Goal: Information Seeking & Learning: Find specific fact

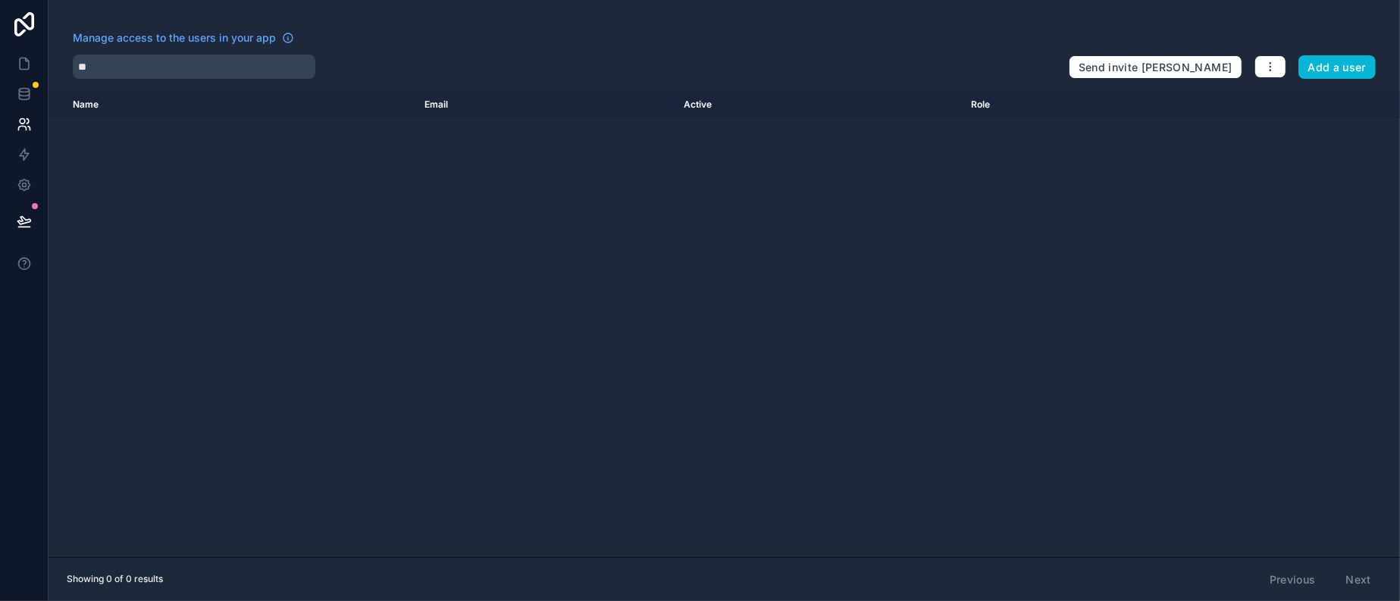
type input "*"
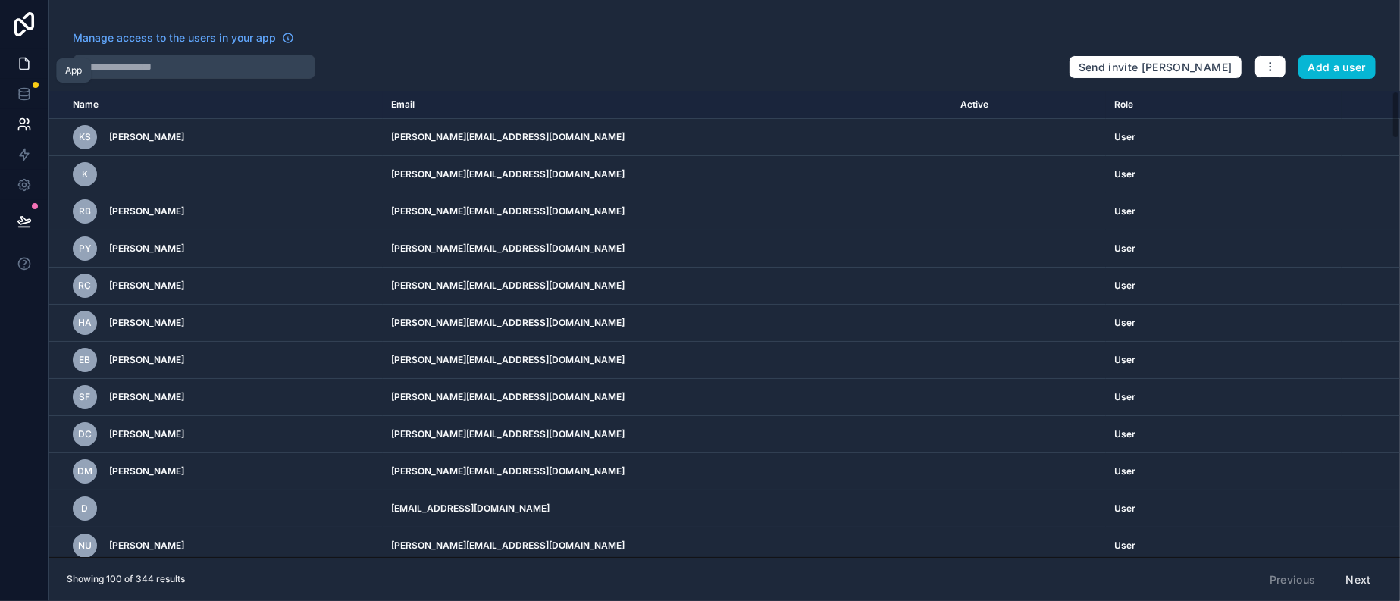
click at [22, 66] on icon at bounding box center [24, 63] width 9 height 11
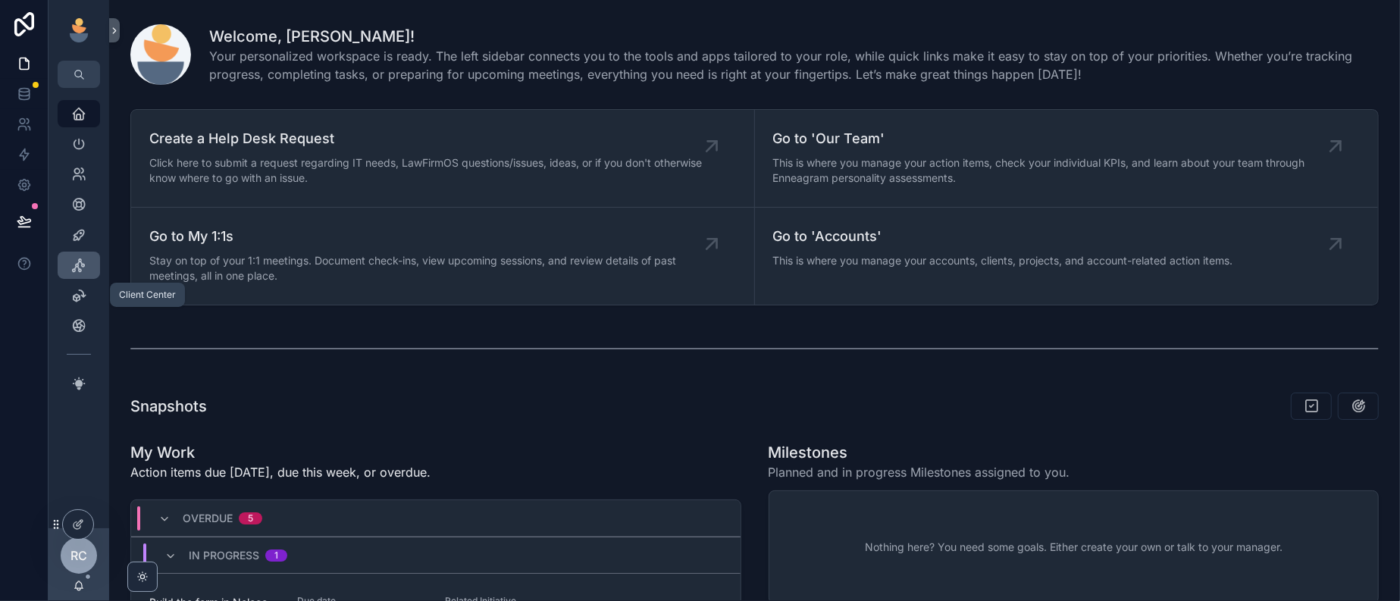
click at [86, 273] on icon "scrollable content" at bounding box center [78, 265] width 15 height 15
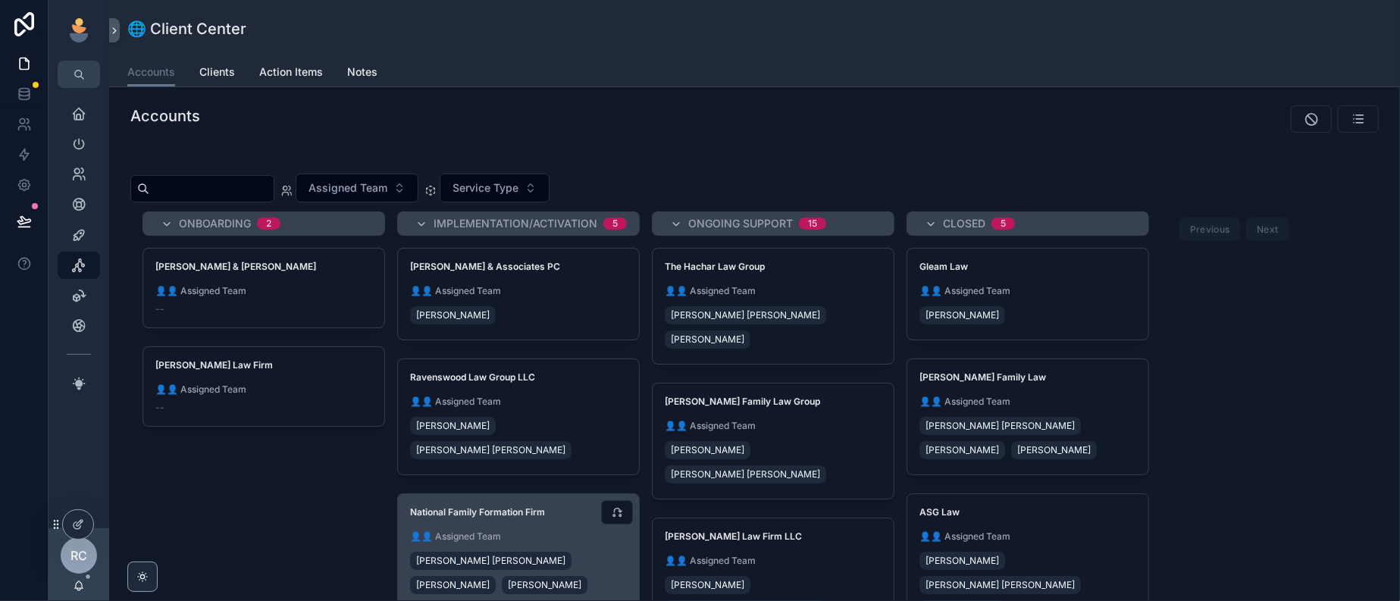
click at [639, 556] on div "National Family Formation Firm 👤👤 Assigned Team Fox [PERSON_NAME] [PERSON_NAME]" at bounding box center [518, 551] width 241 height 115
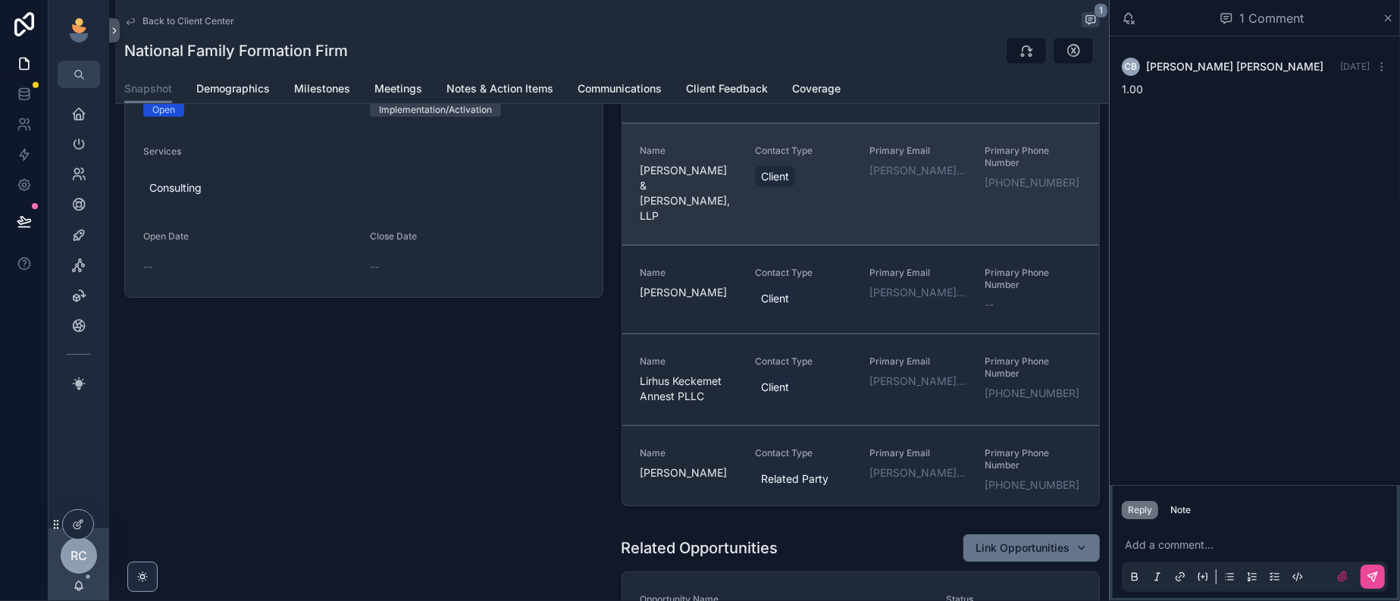
scroll to position [569, 0]
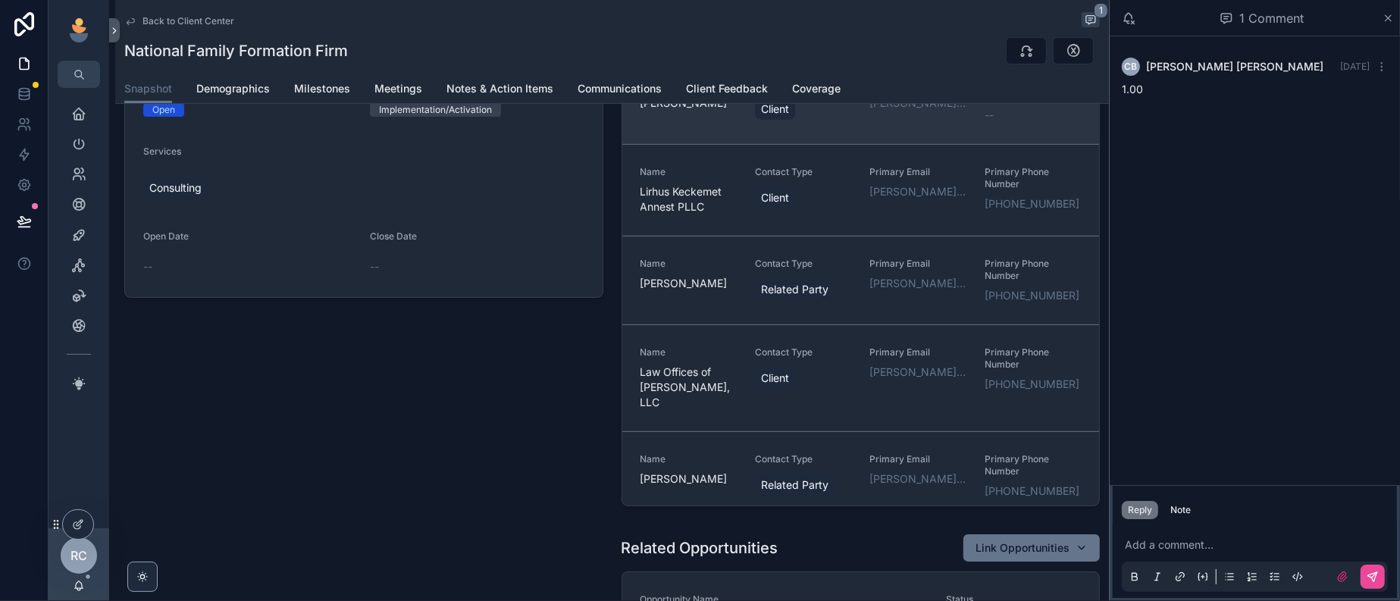
click at [720, 144] on link "Name [PERSON_NAME] Contact Type Client Primary Email [PERSON_NAME][EMAIL_ADDRES…" at bounding box center [861, 99] width 478 height 89
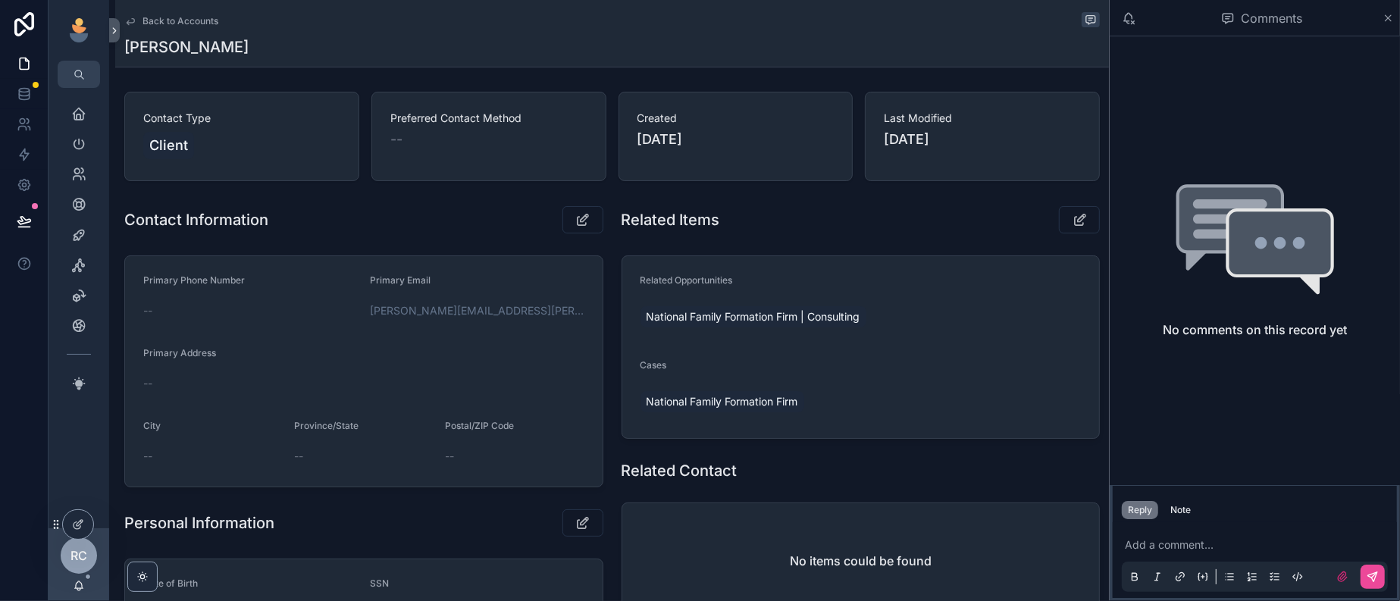
click at [161, 19] on span "Back to Accounts" at bounding box center [181, 21] width 76 height 12
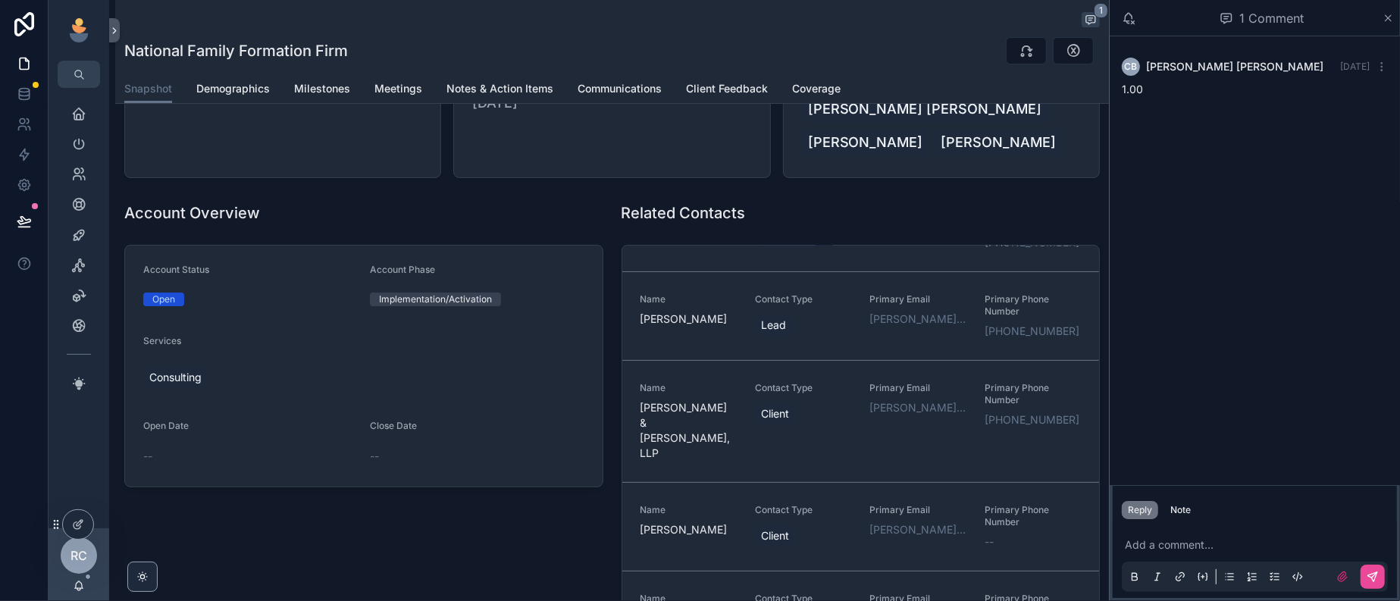
scroll to position [379, 0]
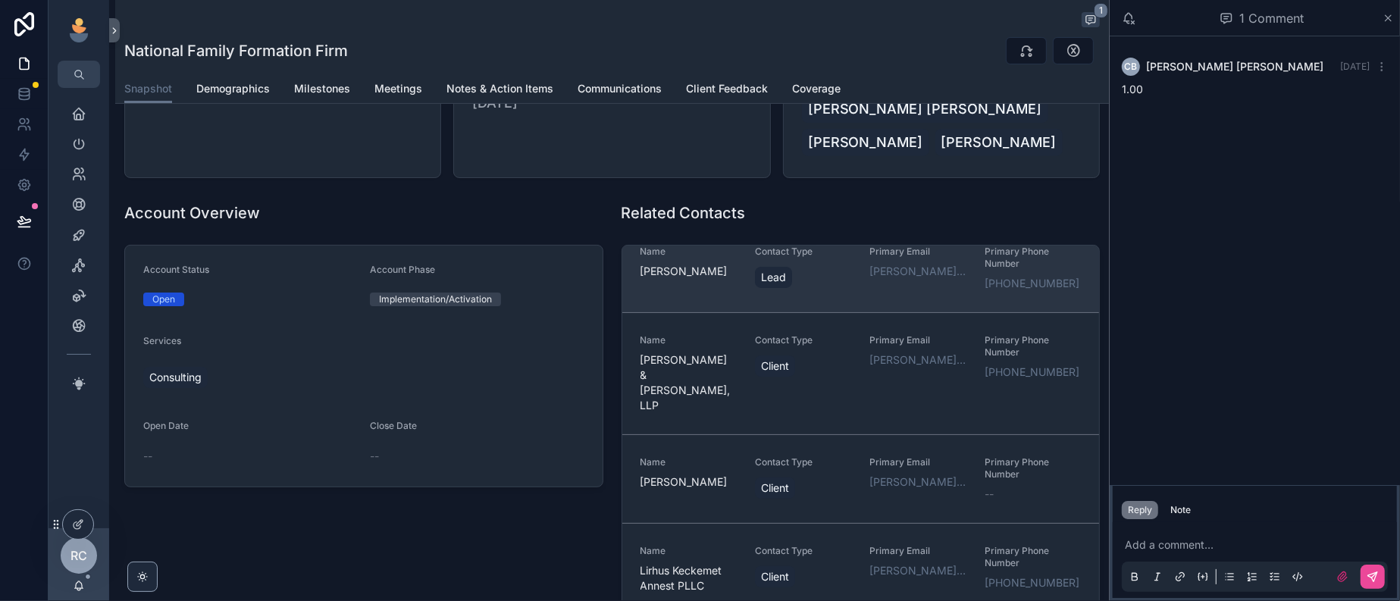
click at [869, 291] on div "Primary Email [PERSON_NAME][EMAIL_ADDRESS][DOMAIN_NAME]" at bounding box center [917, 268] width 96 height 45
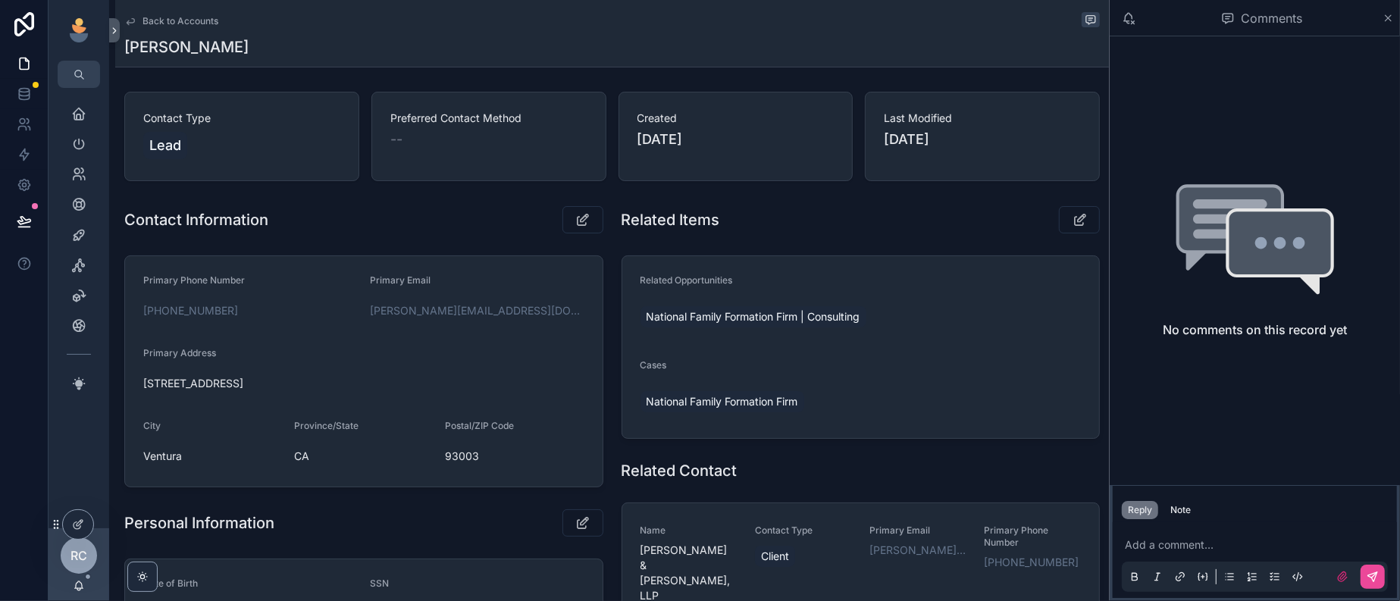
click at [200, 26] on span "Back to Accounts" at bounding box center [181, 21] width 76 height 12
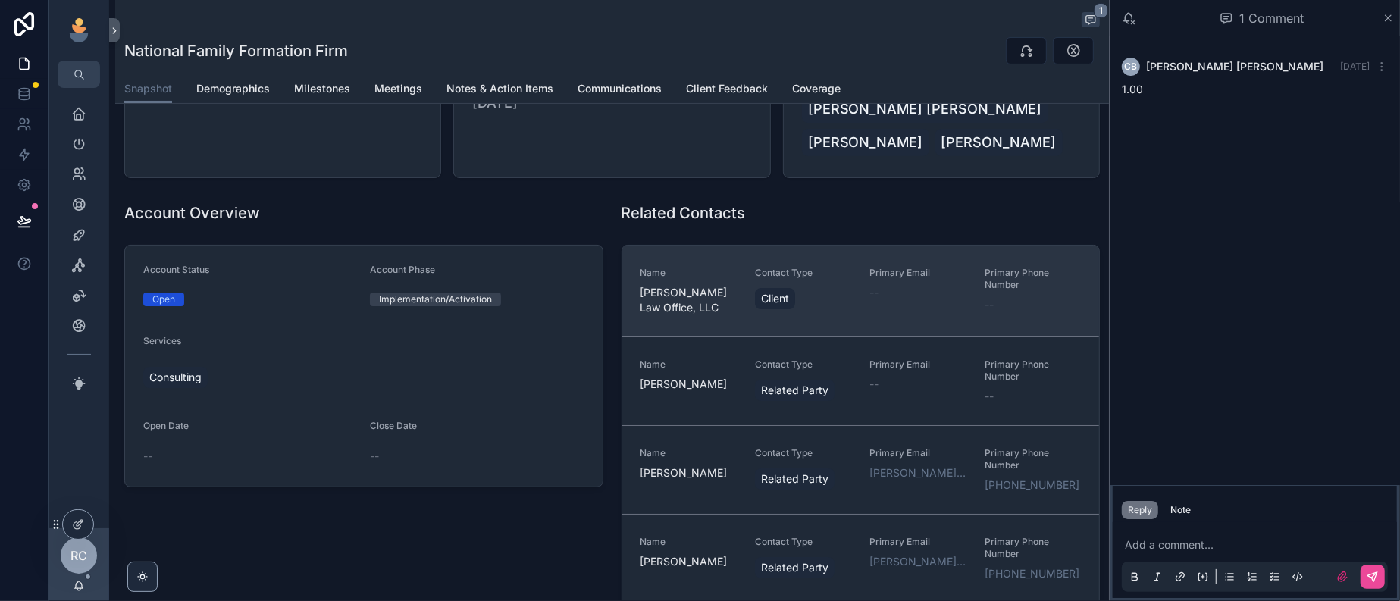
scroll to position [190, 0]
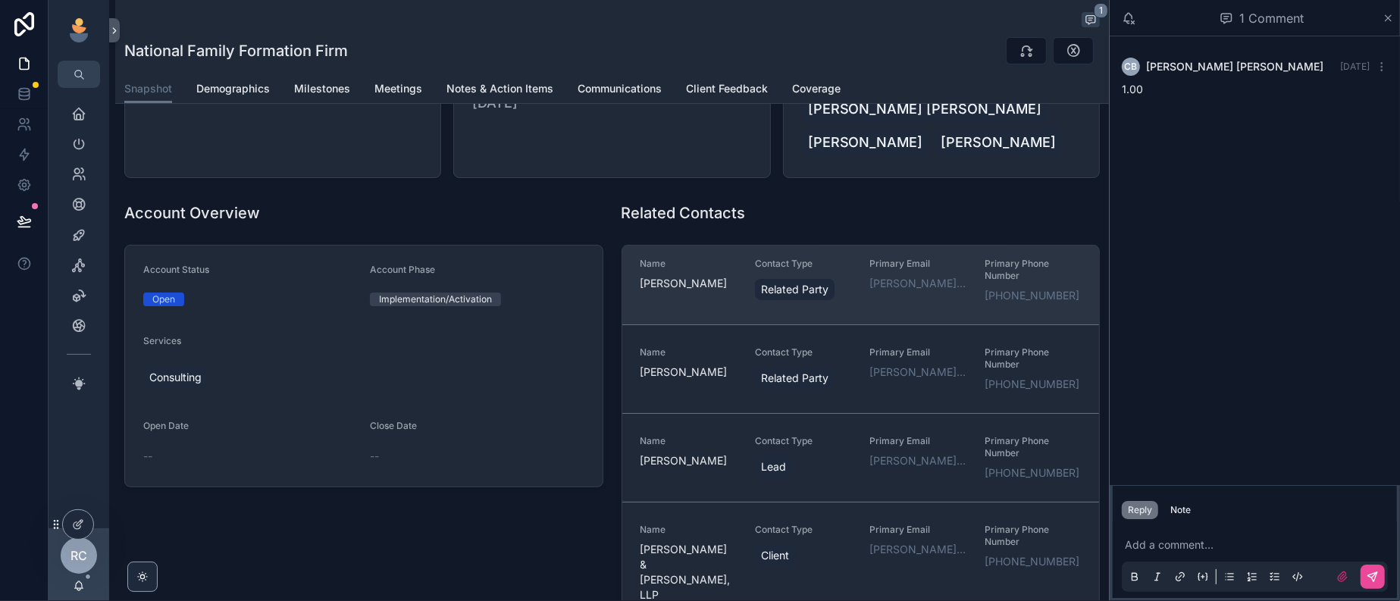
click at [885, 303] on div "Primary Email [PERSON_NAME][EMAIL_ADDRESS][DOMAIN_NAME]" at bounding box center [917, 280] width 96 height 45
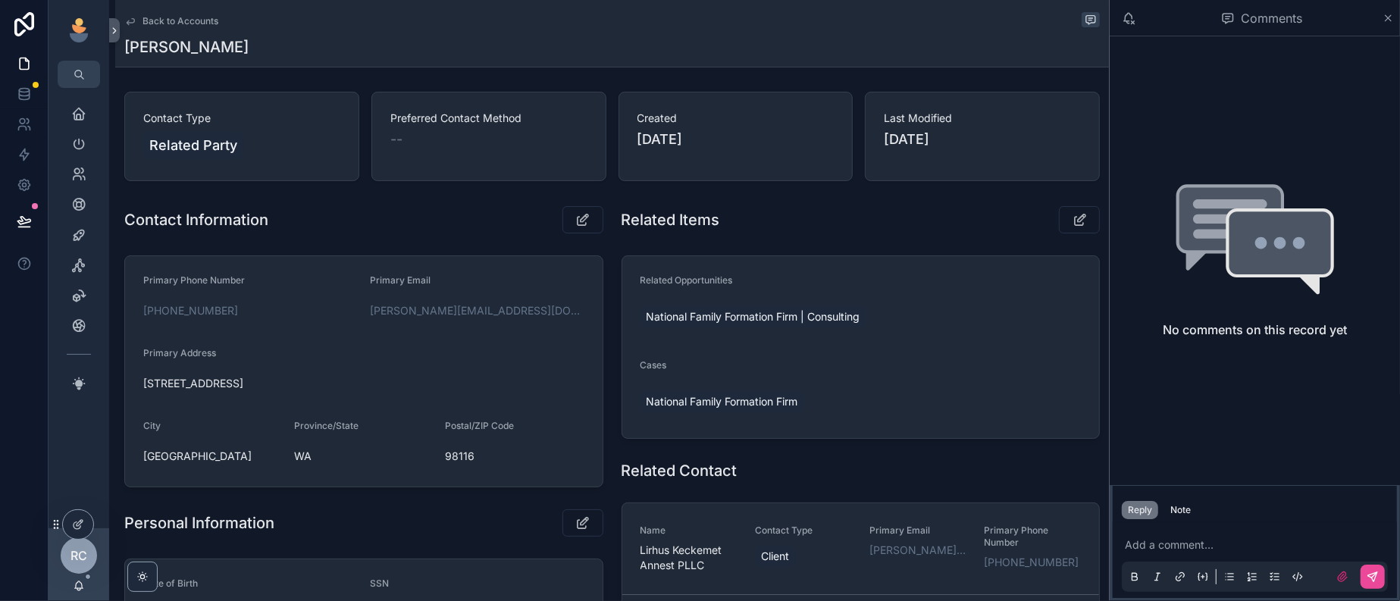
click at [193, 30] on div "Back to Accounts" at bounding box center [612, 21] width 976 height 18
click at [185, 19] on span "Back to Accounts" at bounding box center [181, 21] width 76 height 12
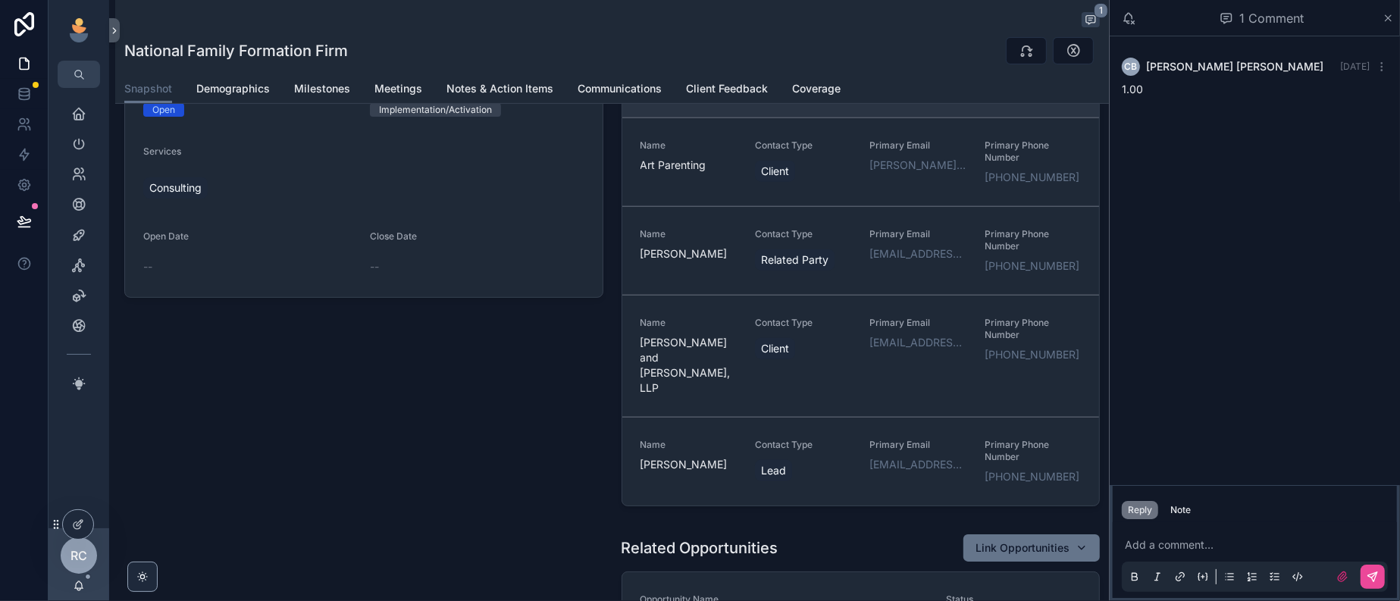
scroll to position [1634, 0]
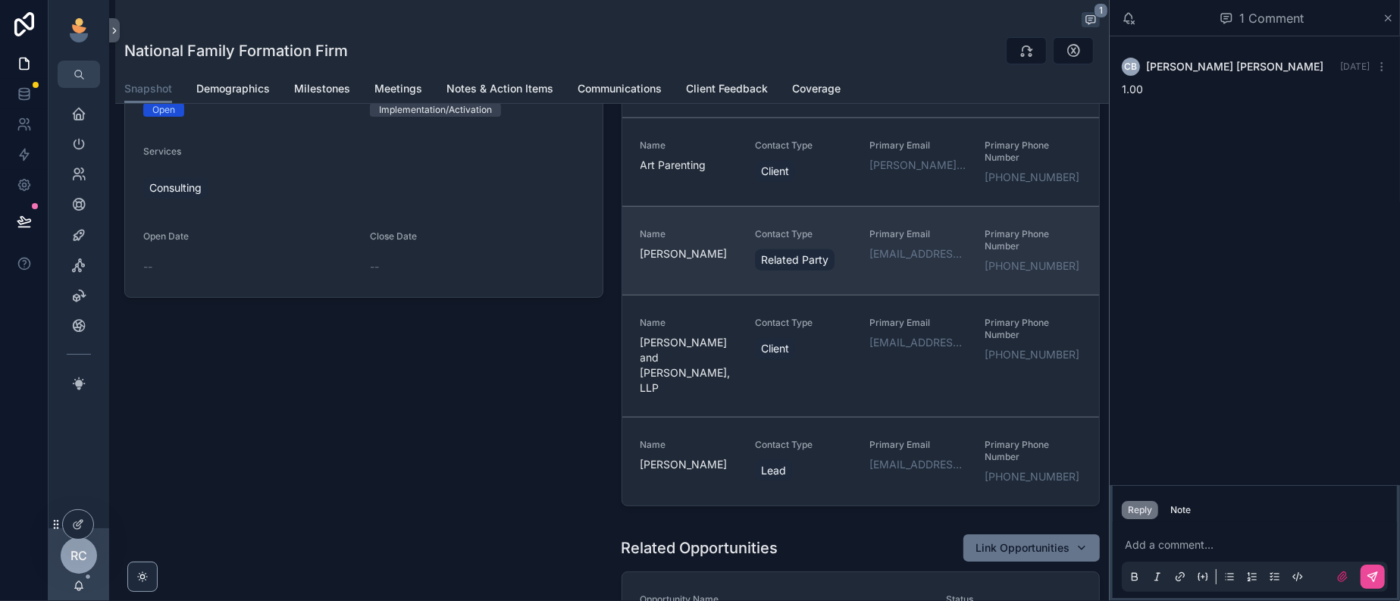
drag, startPoint x: 955, startPoint y: 367, endPoint x: 946, endPoint y: 404, distance: 38.2
click at [946, 295] on link "Name [PERSON_NAME] Contact Type Related Party Primary Email [EMAIL_ADDRESS][DOM…" at bounding box center [861, 250] width 478 height 89
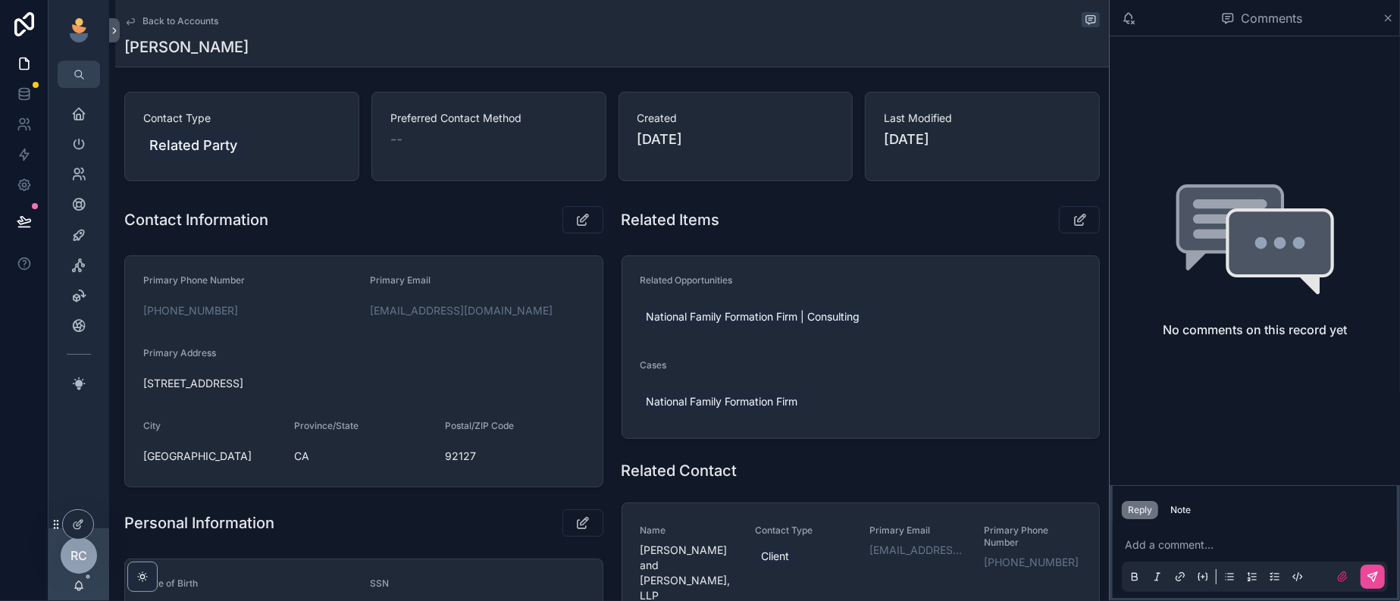
click at [196, 27] on span "Back to Accounts" at bounding box center [181, 21] width 76 height 12
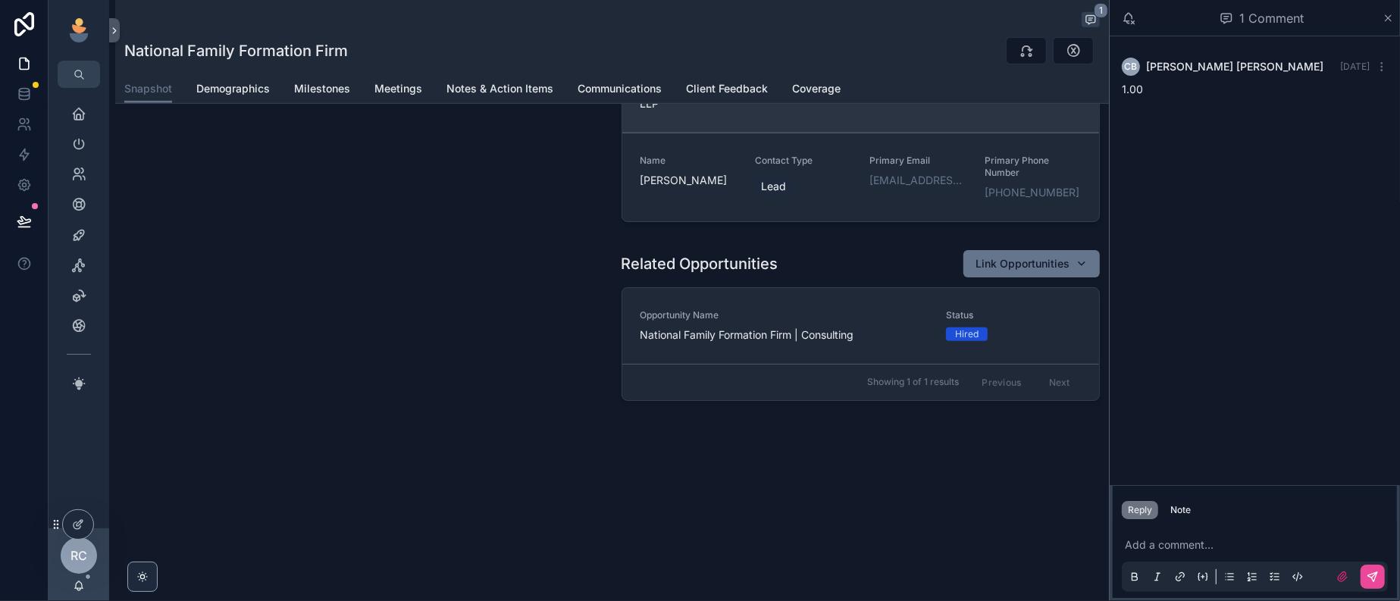
scroll to position [569, 0]
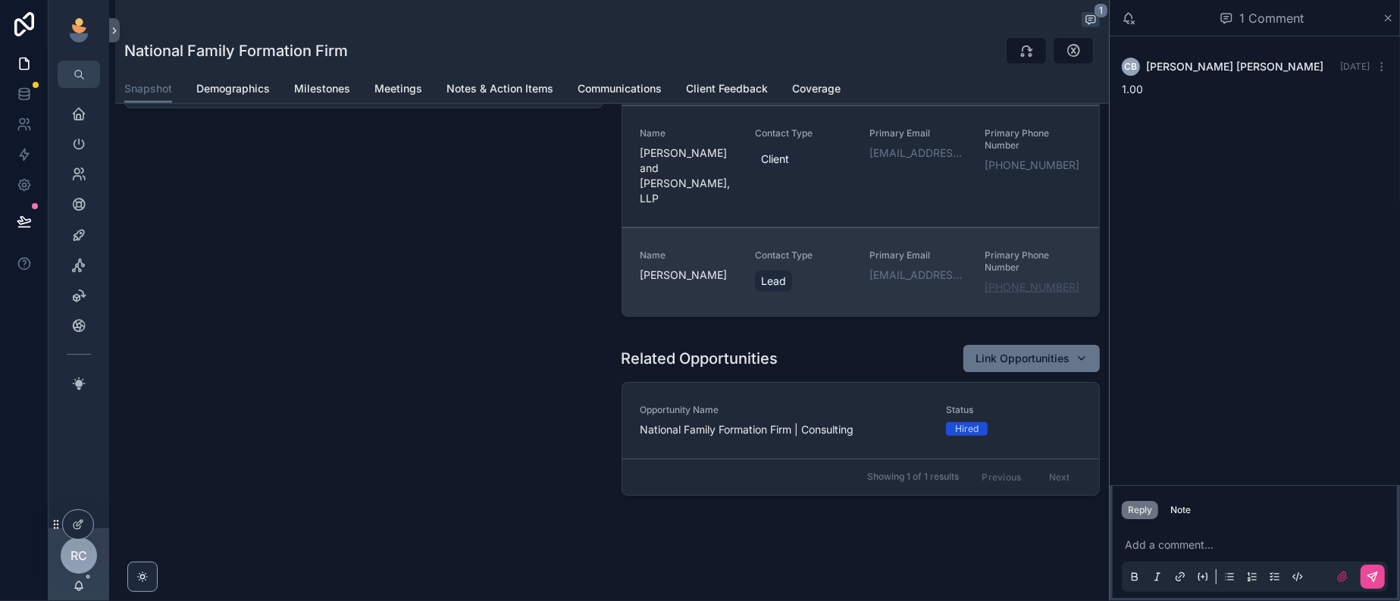
click at [985, 295] on link "[PHONE_NUMBER]" at bounding box center [1032, 287] width 95 height 15
click at [869, 295] on div "Primary Email [EMAIL_ADDRESS][DOMAIN_NAME]" at bounding box center [917, 271] width 96 height 45
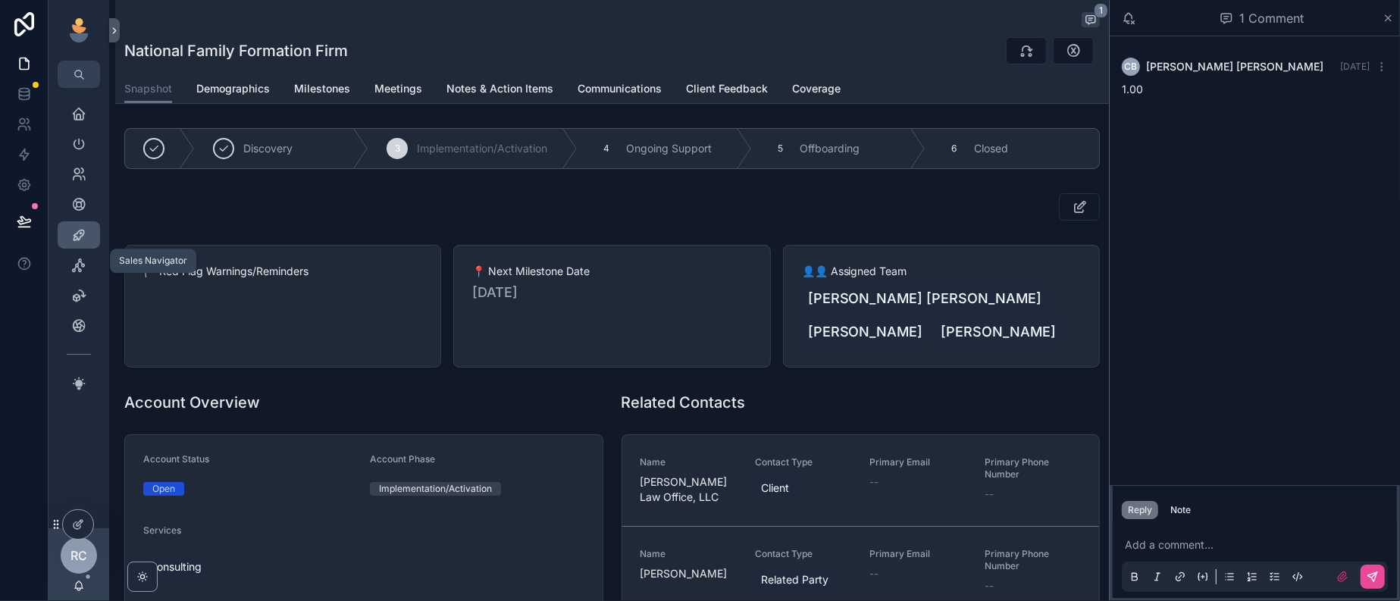
click at [80, 247] on div "Sales Navigator" at bounding box center [79, 235] width 24 height 24
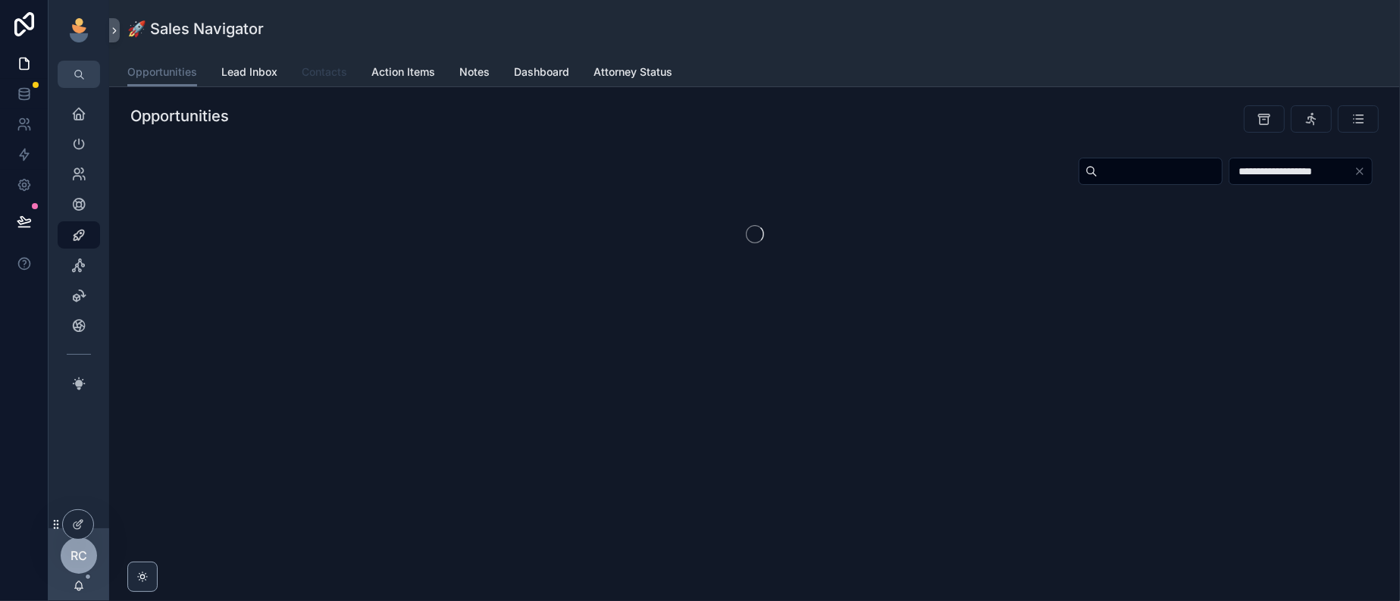
click at [347, 80] on span "Contacts" at bounding box center [324, 71] width 45 height 15
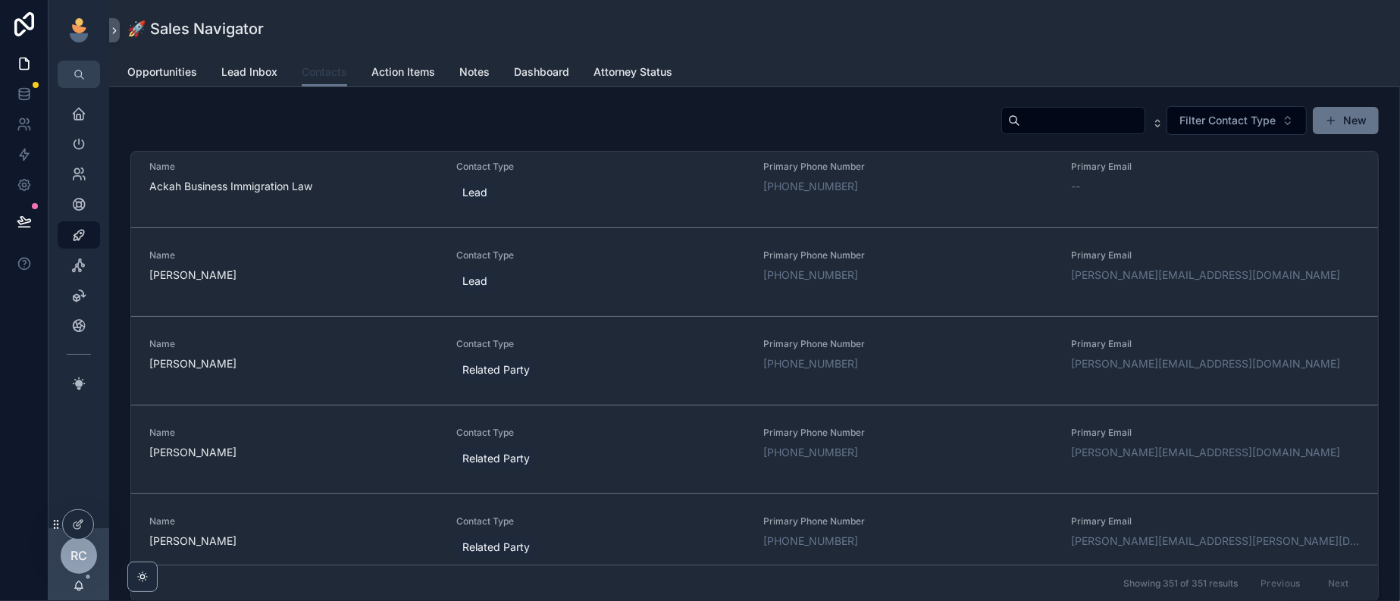
scroll to position [948, 0]
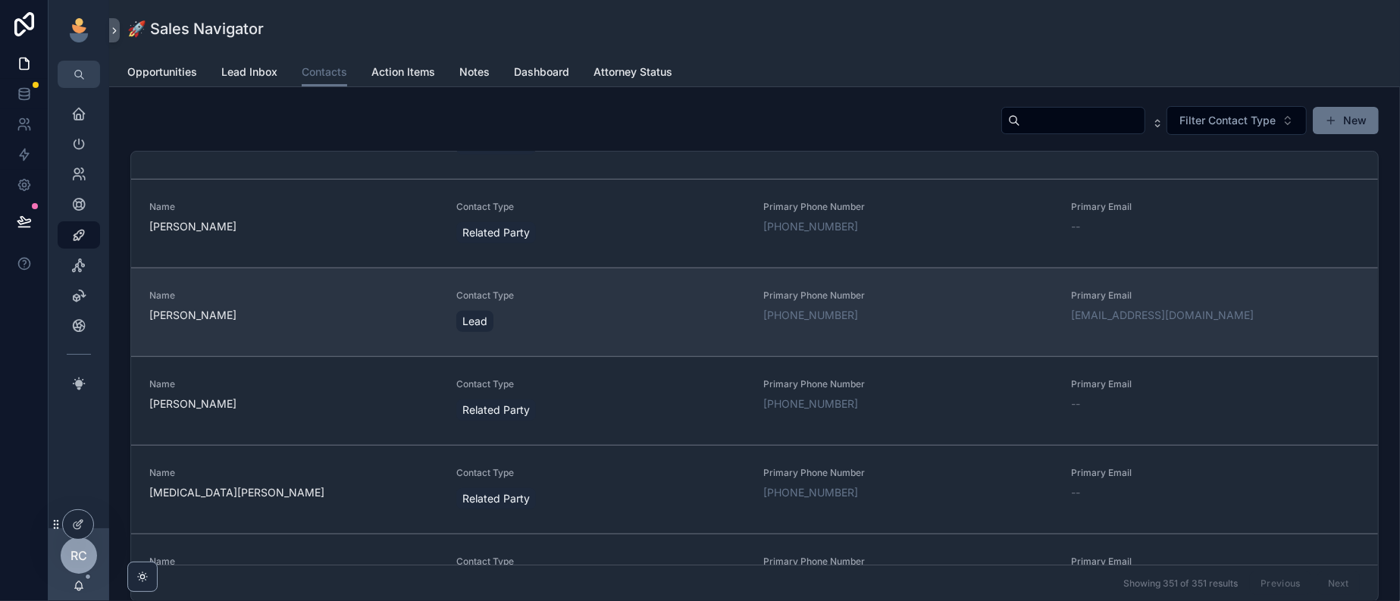
click at [598, 335] on div "Lead" at bounding box center [600, 321] width 289 height 27
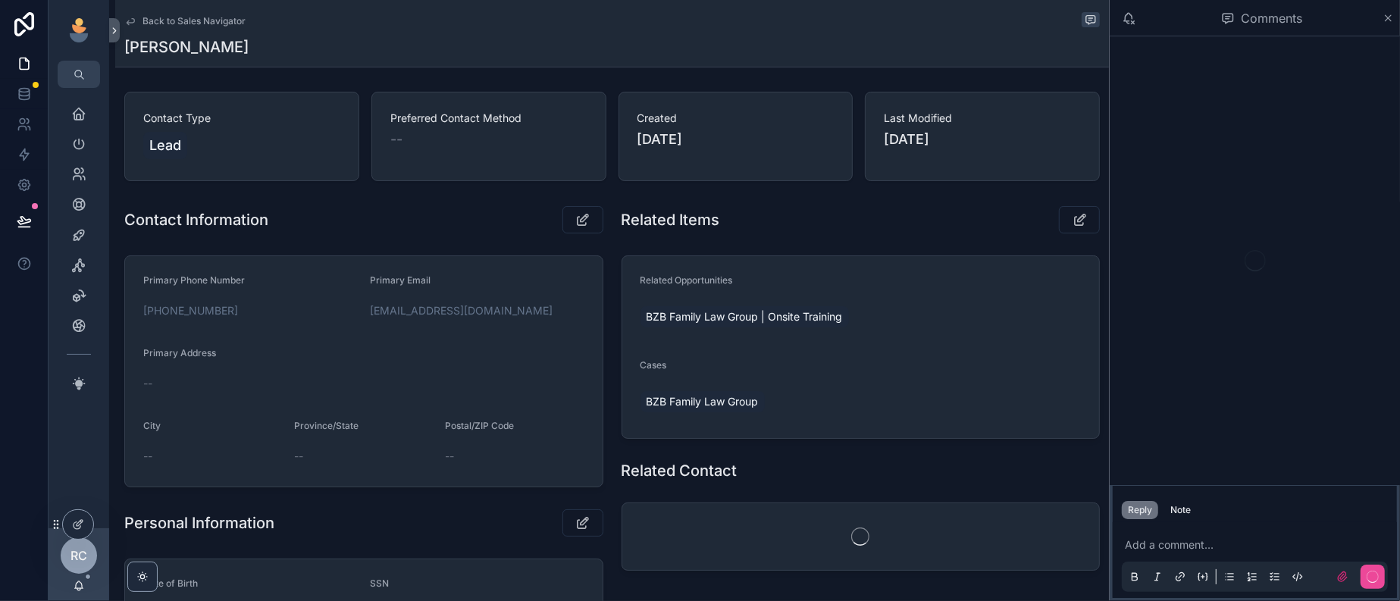
click at [173, 24] on span "Back to Sales Navigator" at bounding box center [194, 21] width 103 height 12
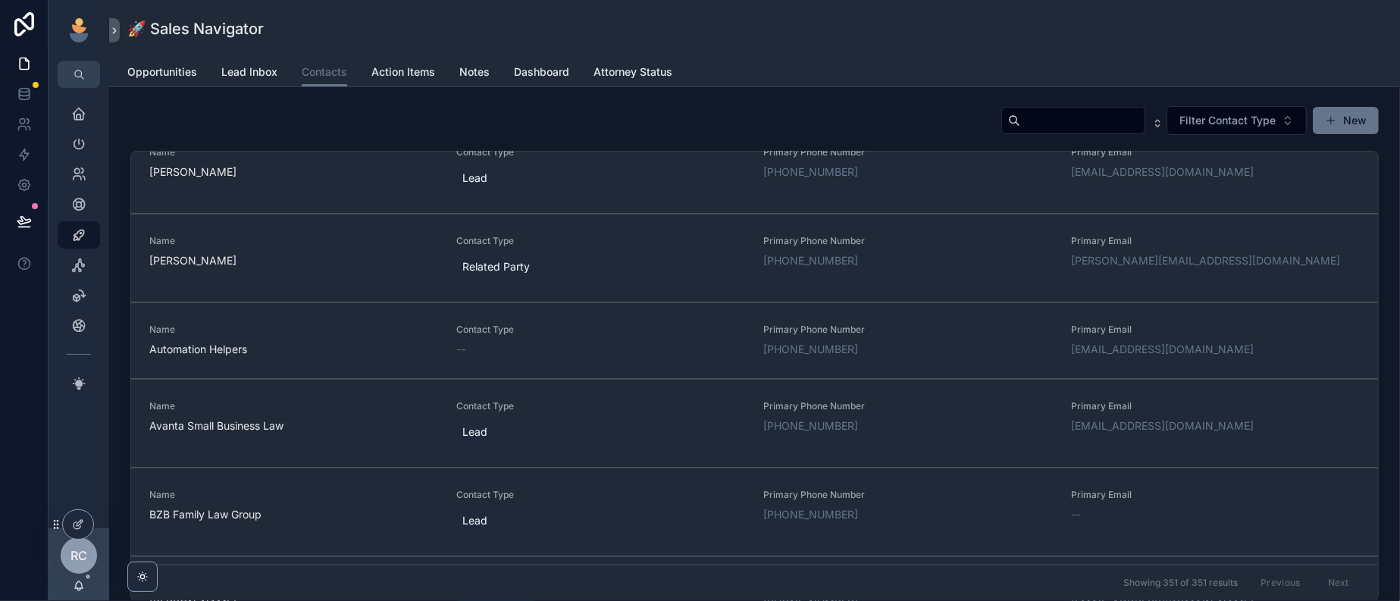
scroll to position [2558, 0]
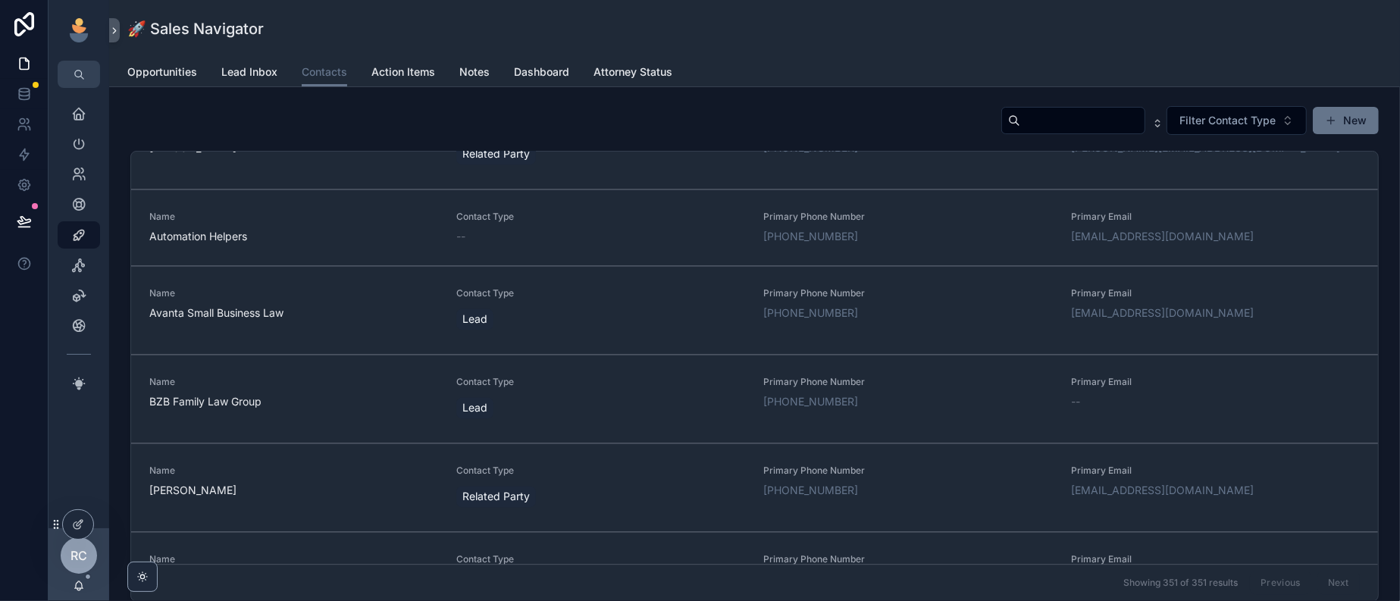
click at [1020, 131] on input "scrollable content" at bounding box center [1082, 120] width 124 height 21
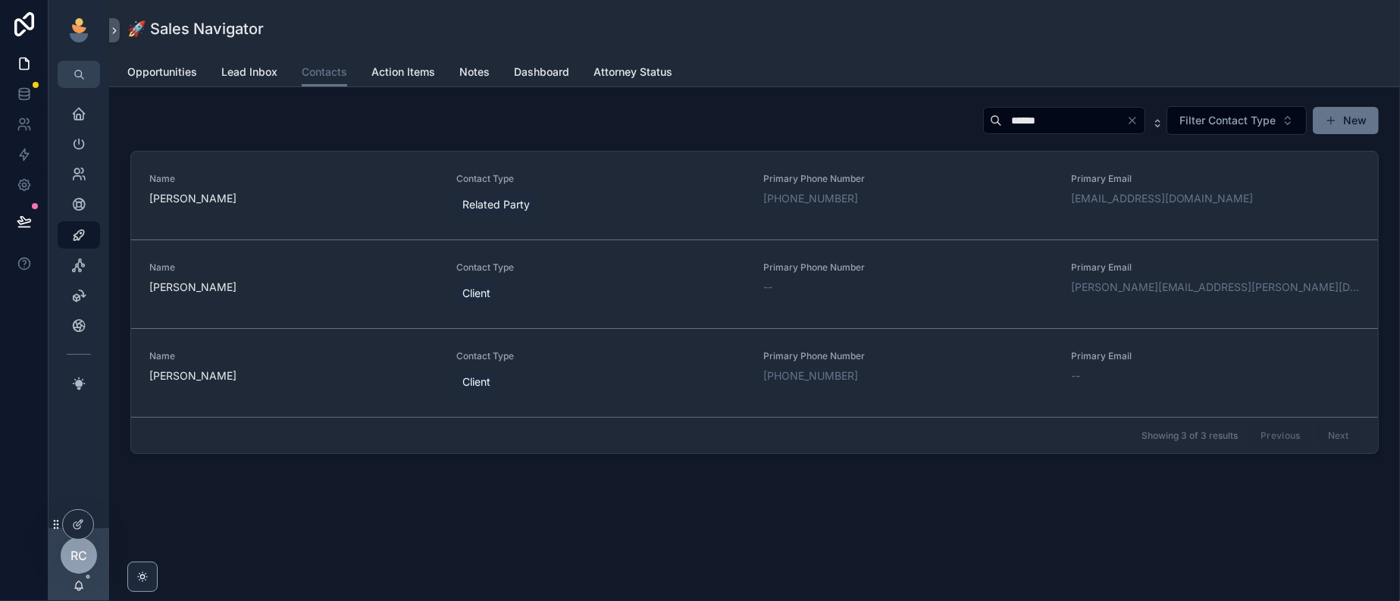
type input "******"
click at [86, 273] on icon "scrollable content" at bounding box center [78, 265] width 15 height 15
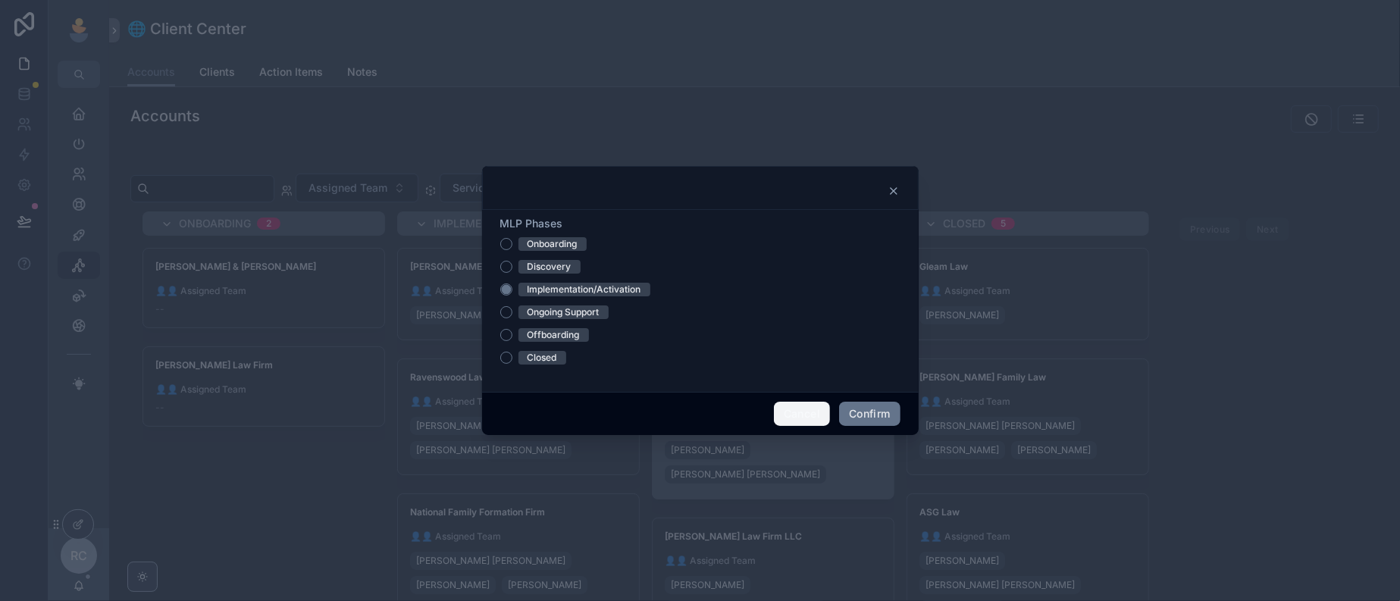
click at [805, 426] on button "Cancel" at bounding box center [802, 414] width 56 height 24
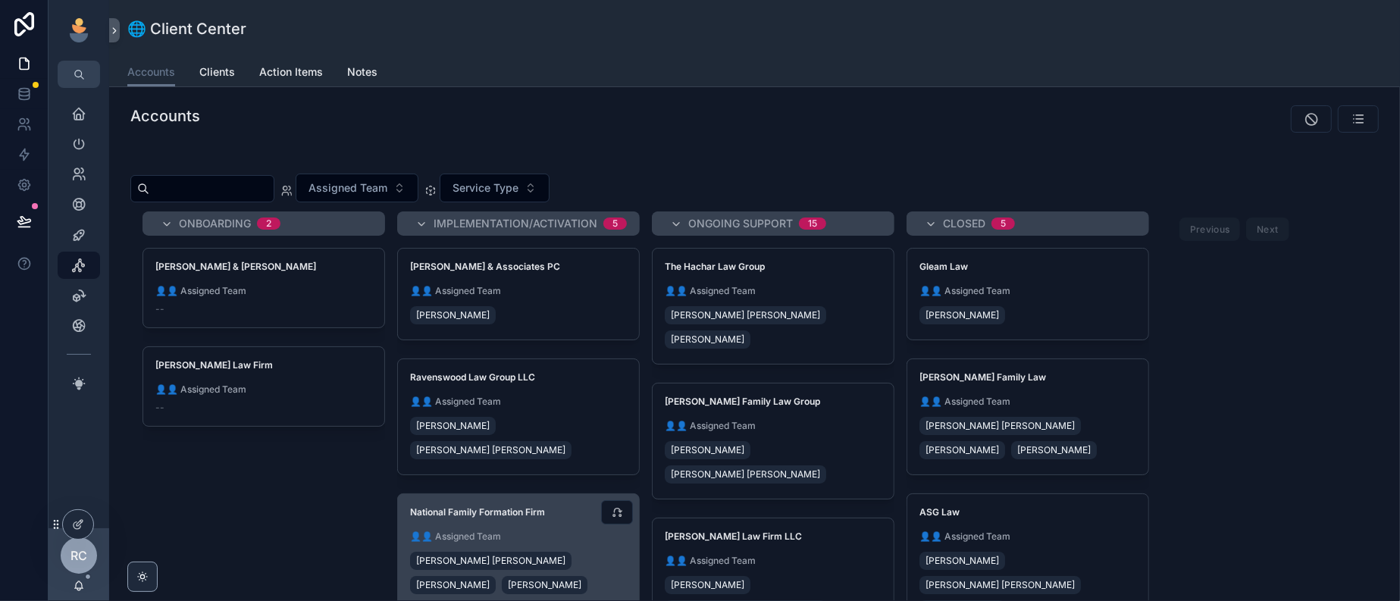
click at [627, 519] on span "National Family Formation Firm" at bounding box center [518, 512] width 217 height 12
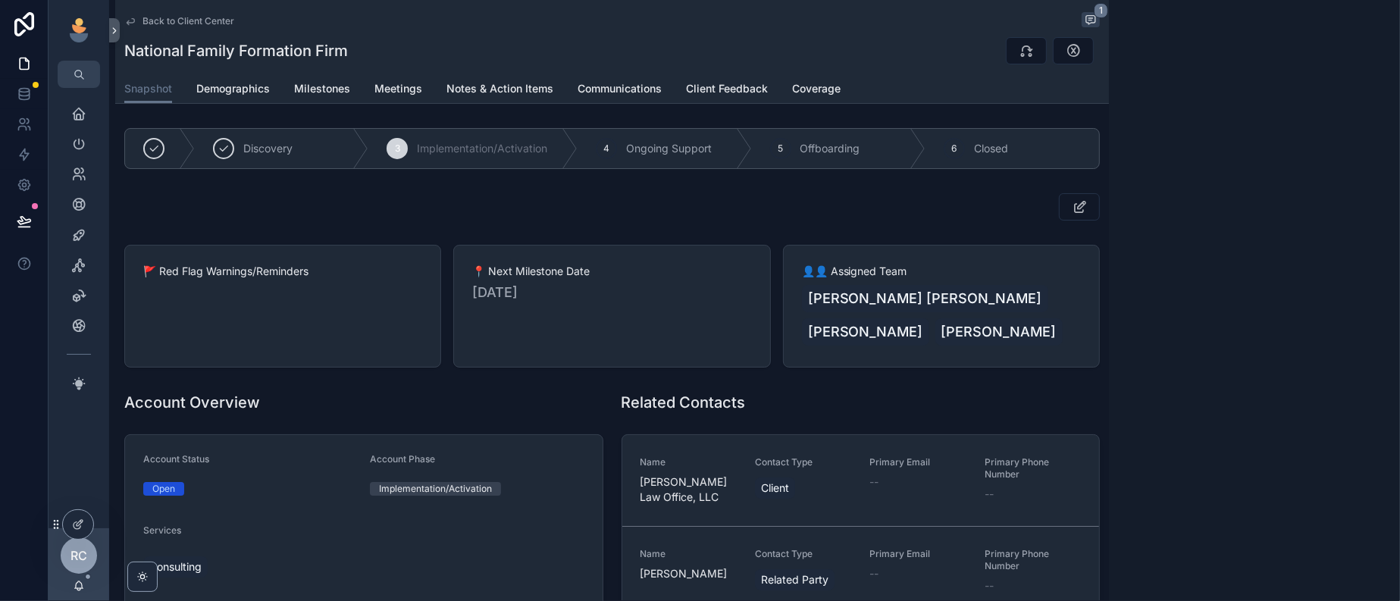
scroll to position [379, 0]
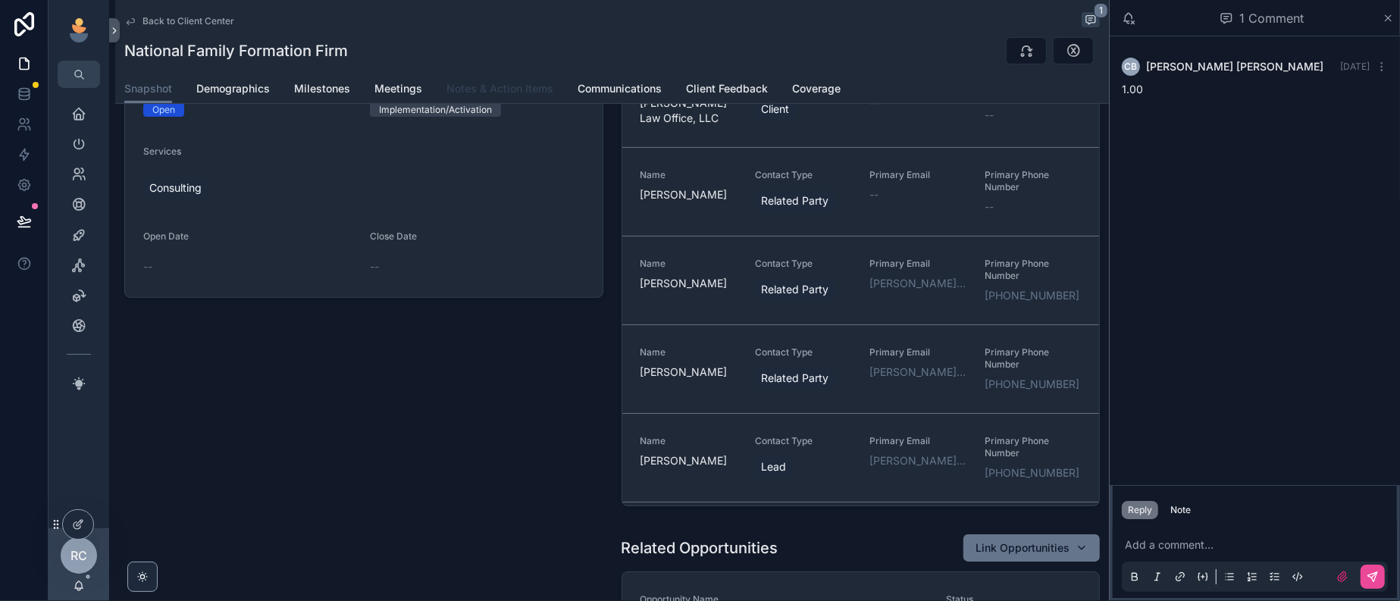
click at [553, 93] on span "Notes & Action Items" at bounding box center [499, 88] width 107 height 15
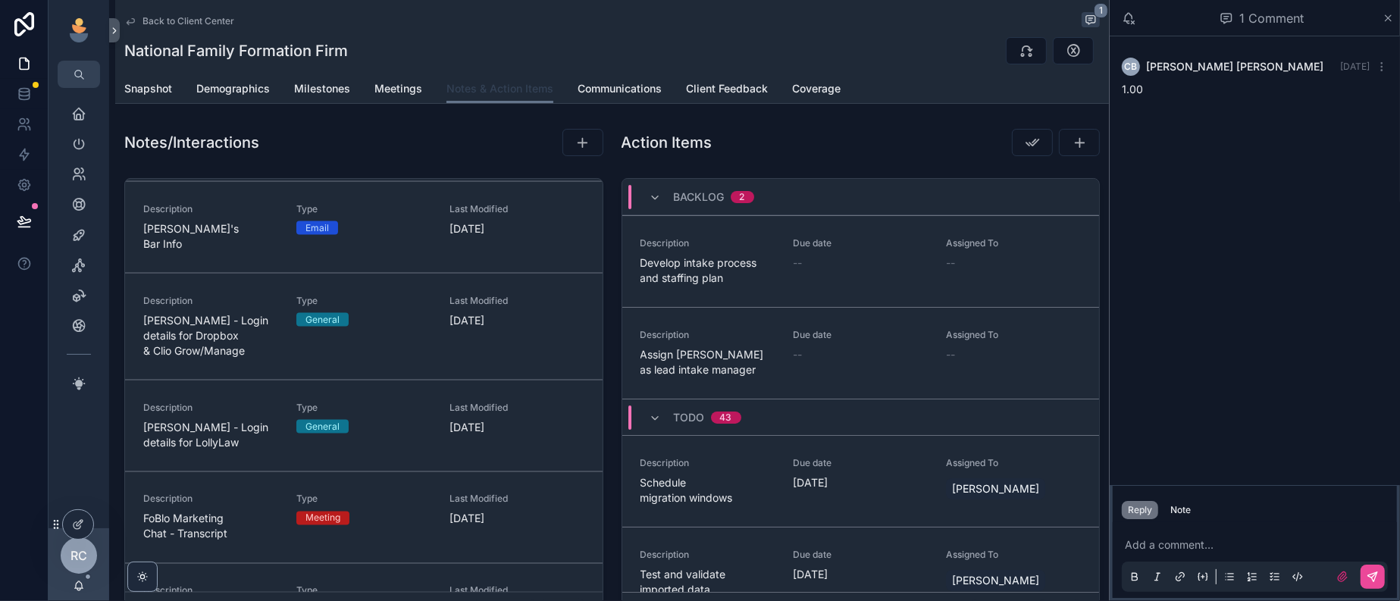
scroll to position [2273, 0]
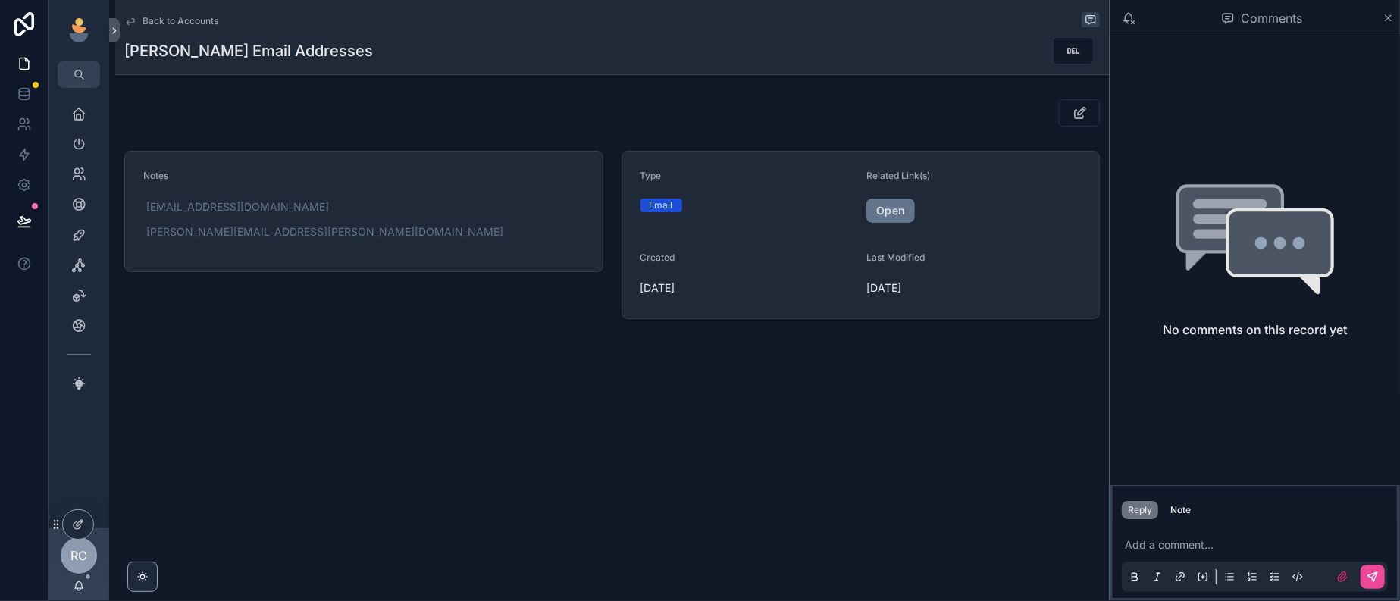
click at [213, 23] on span "Back to Accounts" at bounding box center [181, 21] width 76 height 12
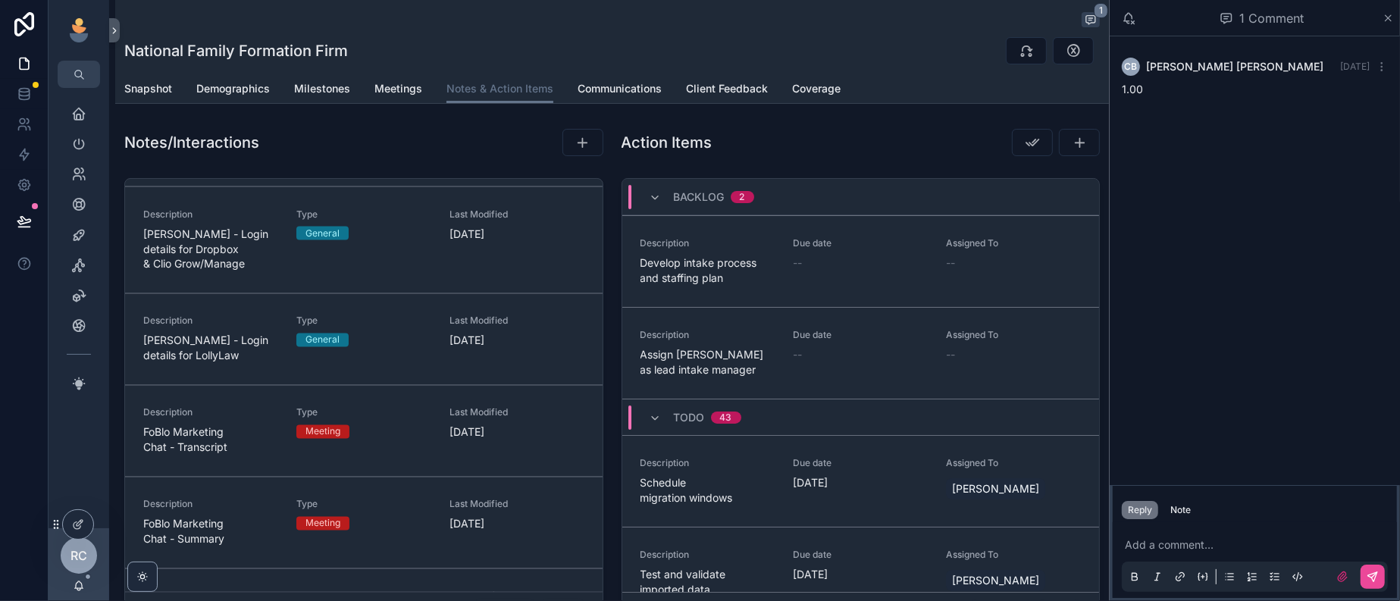
scroll to position [2464, 0]
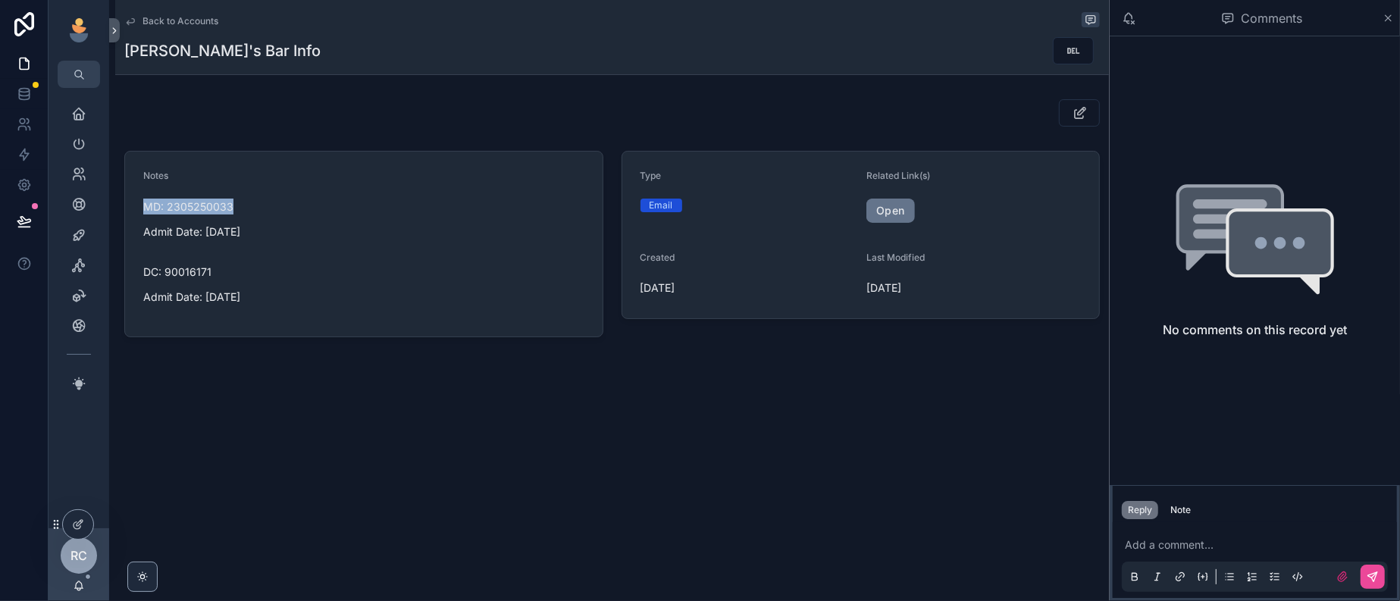
drag, startPoint x: 161, startPoint y: 229, endPoint x: 258, endPoint y: 232, distance: 96.3
click at [258, 215] on p "MD: 2305250033" at bounding box center [363, 207] width 441 height 16
copy p "MD: 2305250033"
drag, startPoint x: 161, startPoint y: 305, endPoint x: 234, endPoint y: 305, distance: 72.8
click at [234, 280] on p "DC: 90016171" at bounding box center [363, 272] width 441 height 16
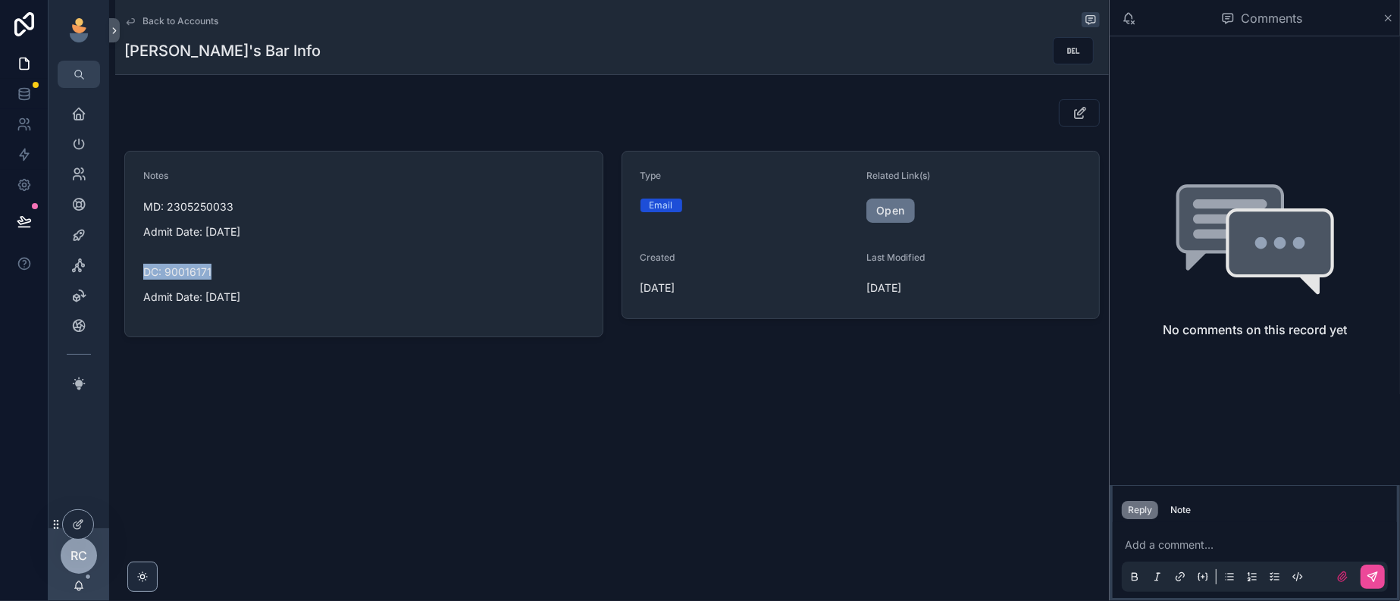
copy p "DC: 90016171"
click at [191, 22] on span "Back to Accounts" at bounding box center [181, 21] width 76 height 12
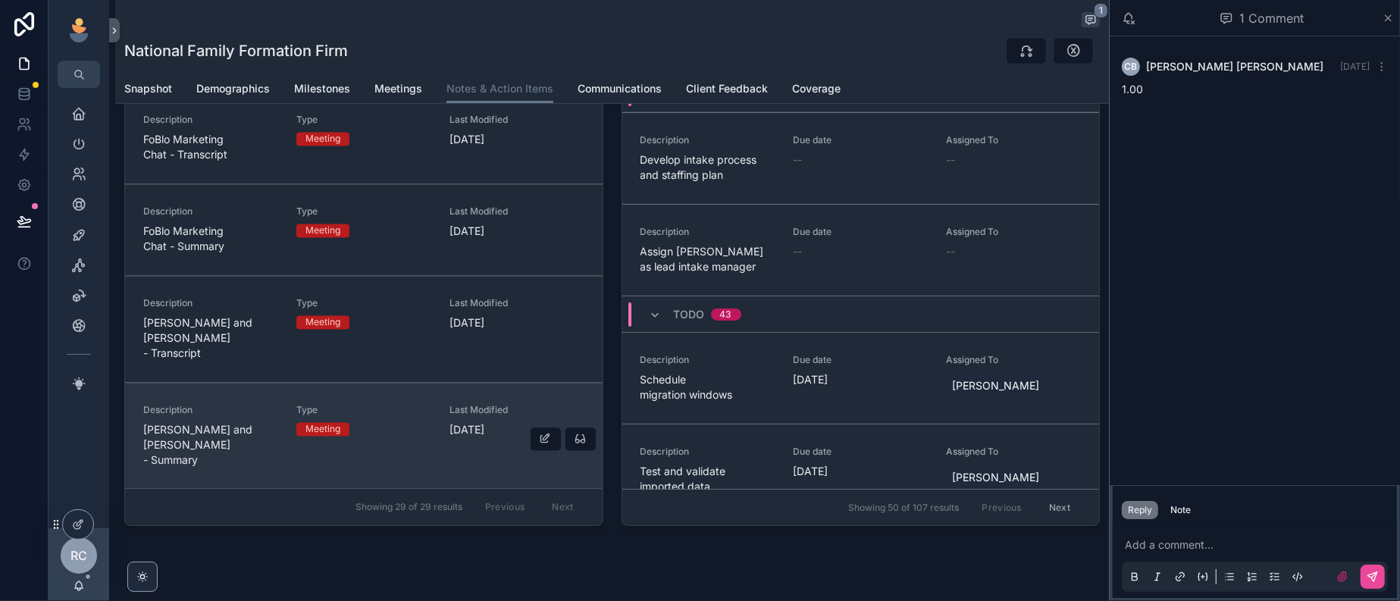
scroll to position [171, 0]
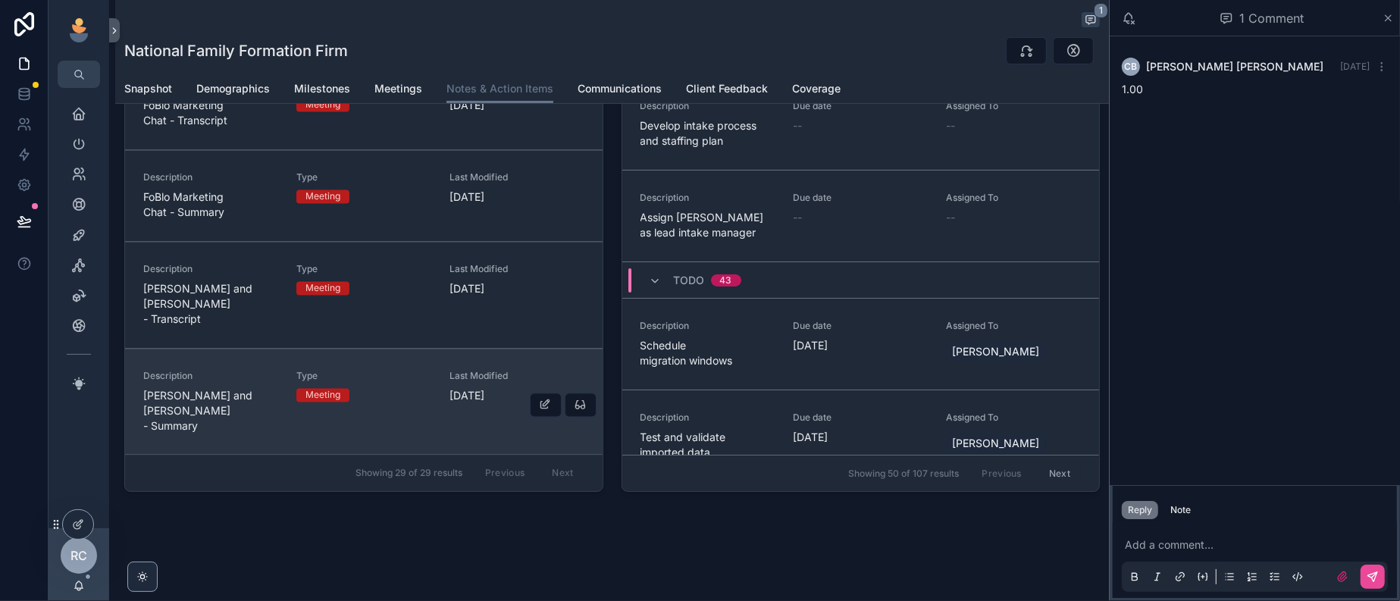
click at [381, 402] on div "Type Meeting" at bounding box center [363, 402] width 135 height 64
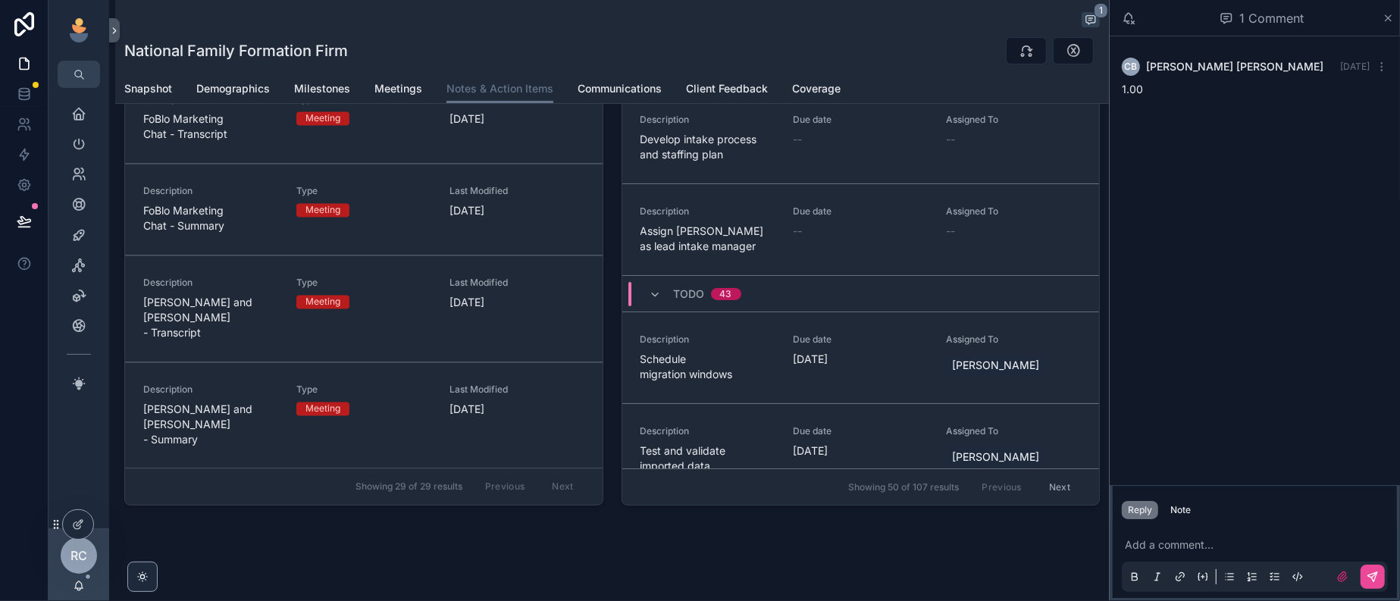
scroll to position [171, 0]
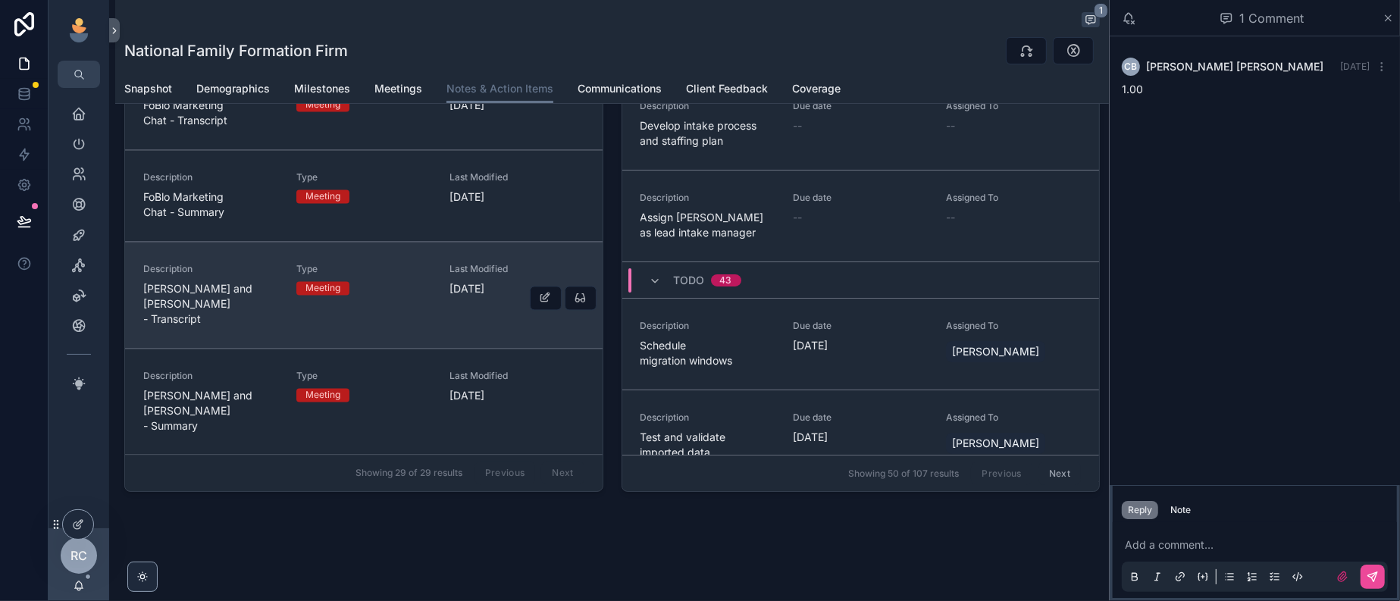
click at [394, 281] on div "Type Meeting" at bounding box center [363, 295] width 135 height 64
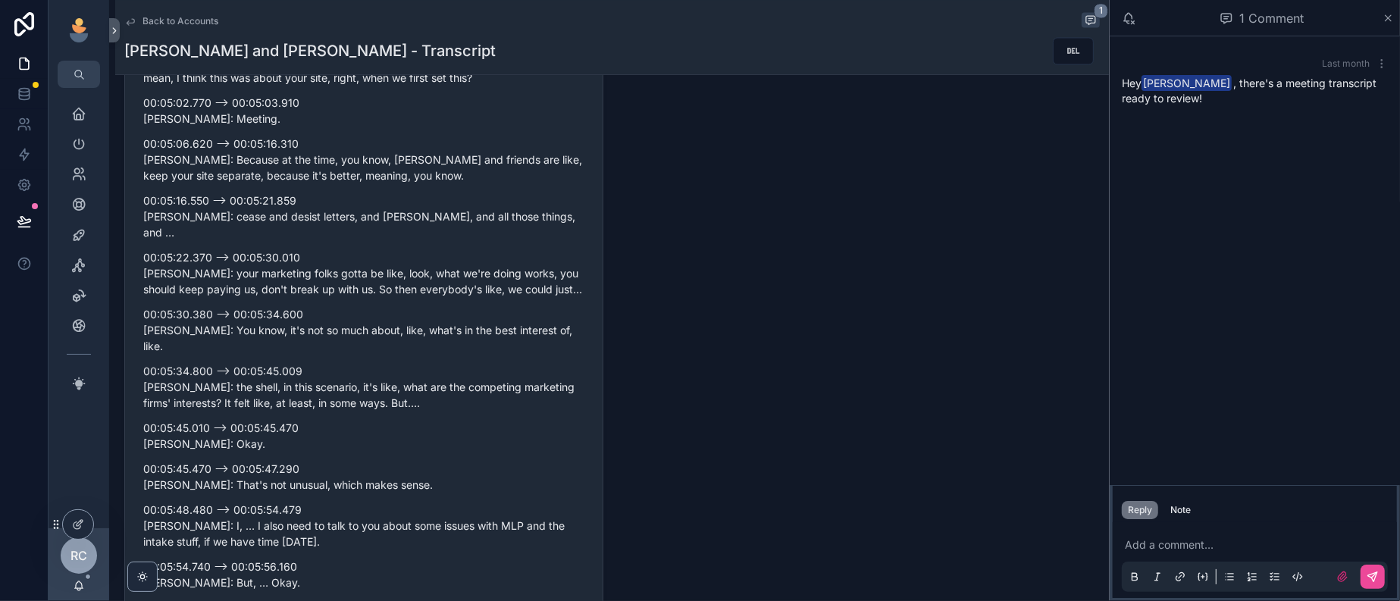
scroll to position [3601, 0]
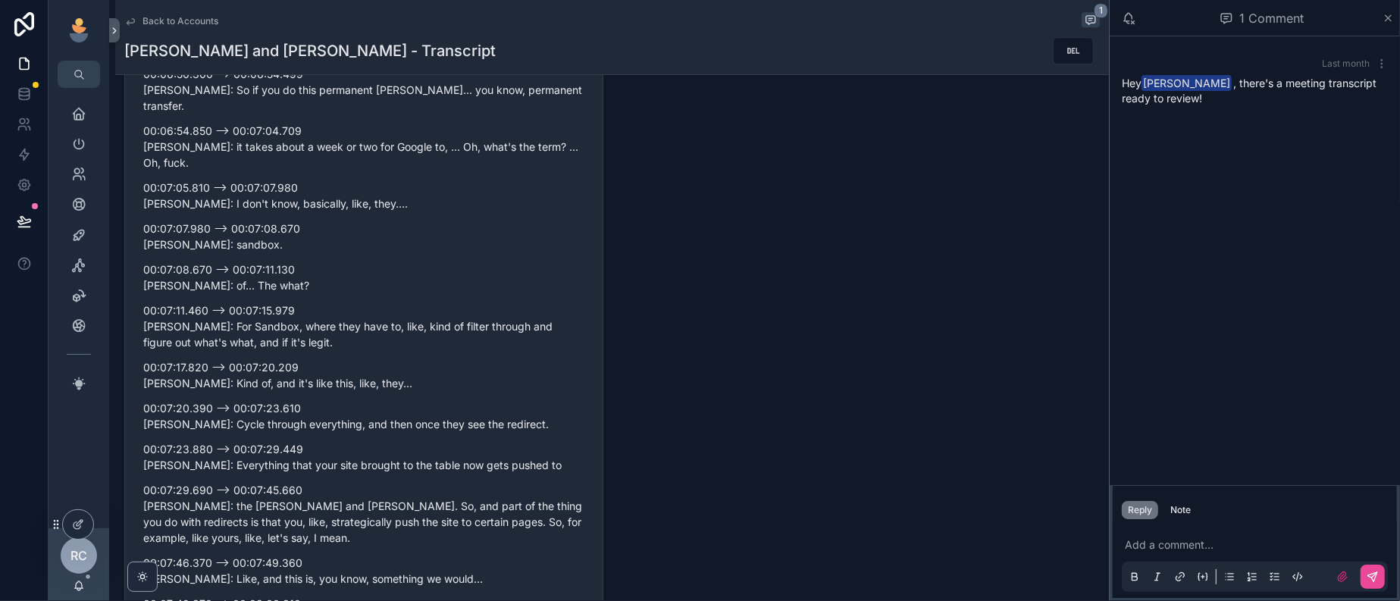
click at [175, 26] on span "Back to Accounts" at bounding box center [181, 21] width 76 height 12
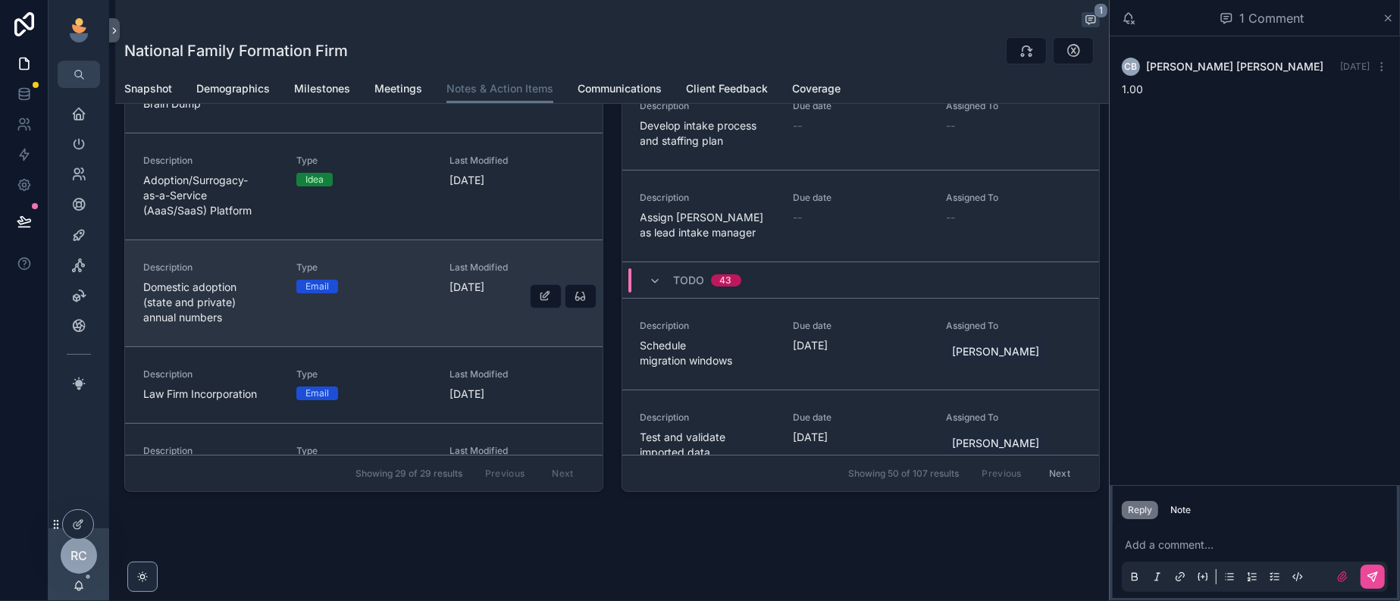
click at [330, 325] on div "Type Email" at bounding box center [363, 294] width 135 height 64
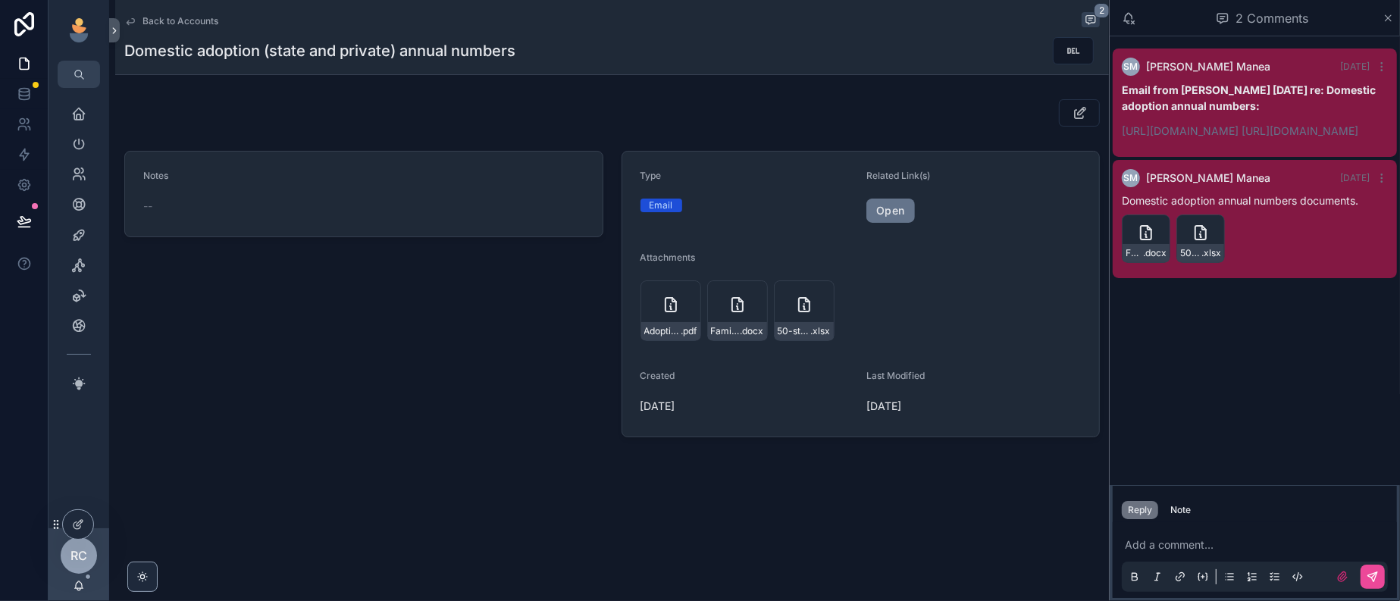
click at [179, 25] on span "Back to Accounts" at bounding box center [181, 21] width 76 height 12
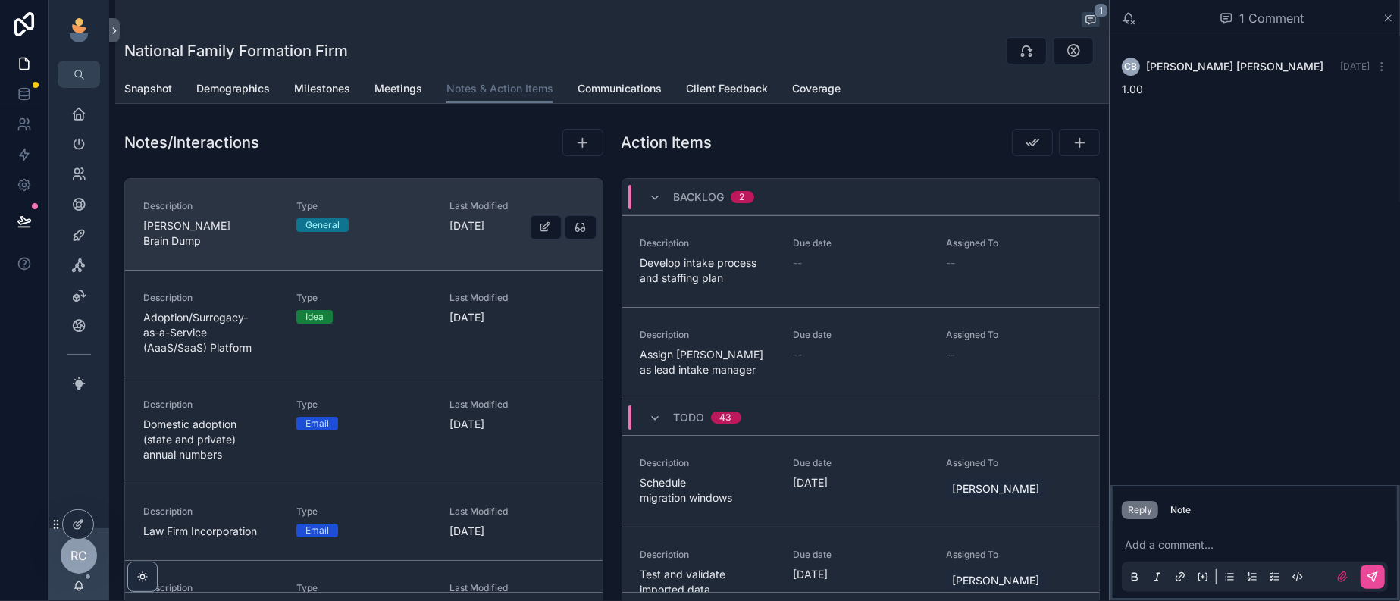
click at [393, 232] on div "General" at bounding box center [363, 225] width 135 height 14
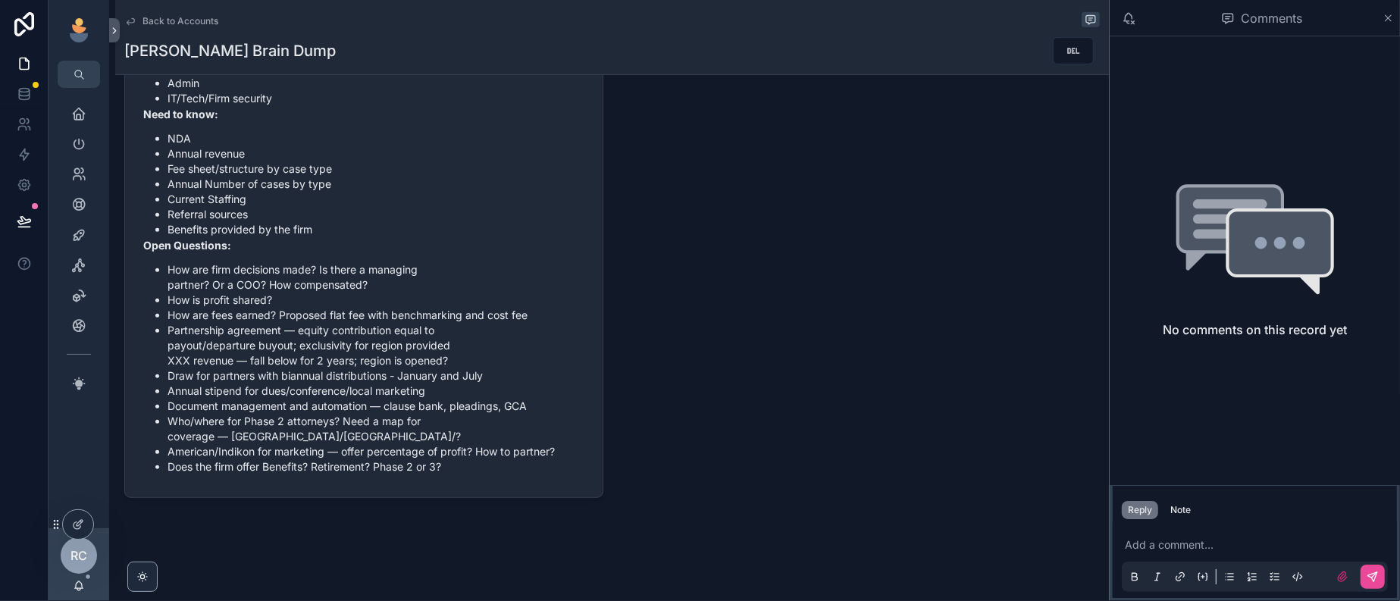
scroll to position [758, 0]
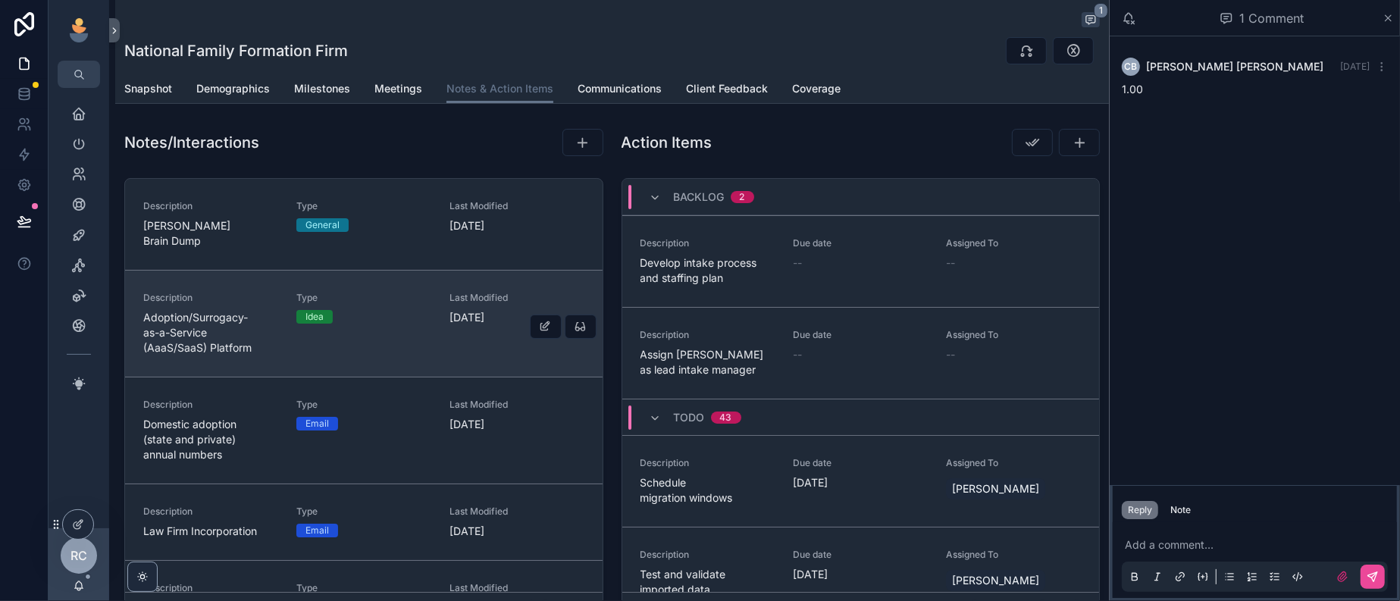
scroll to position [190, 0]
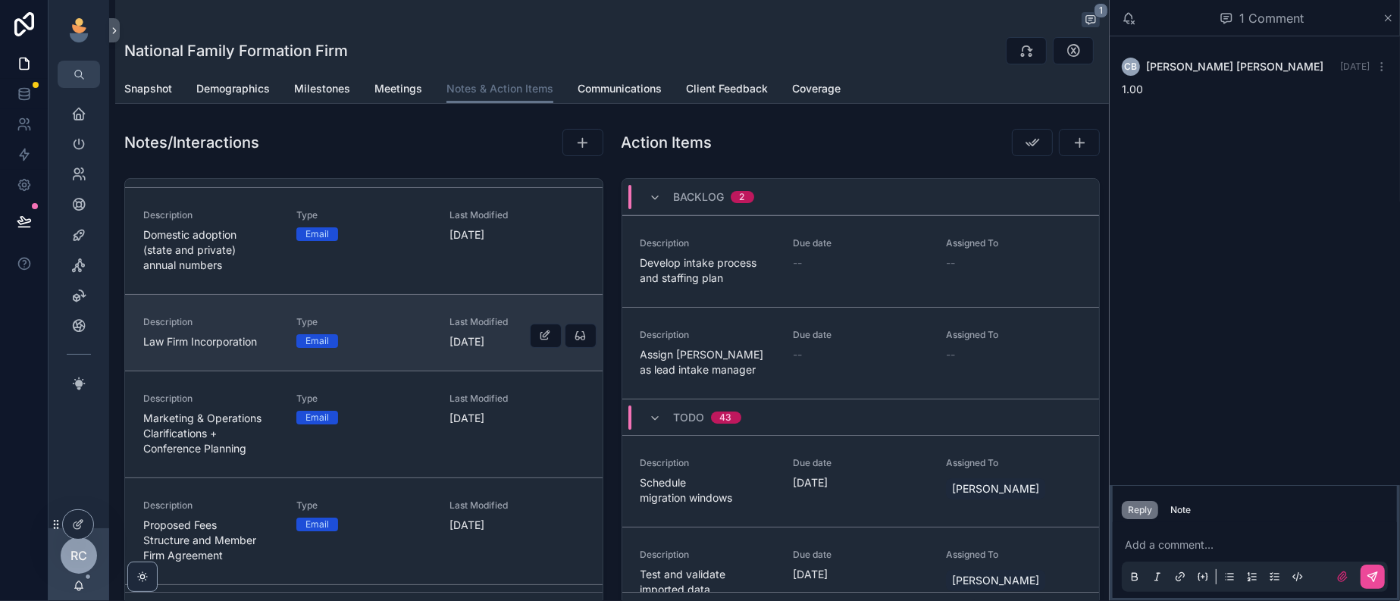
click at [334, 371] on link "Description Law Firm Incorporation Type Email Last Modified [DATE]" at bounding box center [364, 332] width 478 height 77
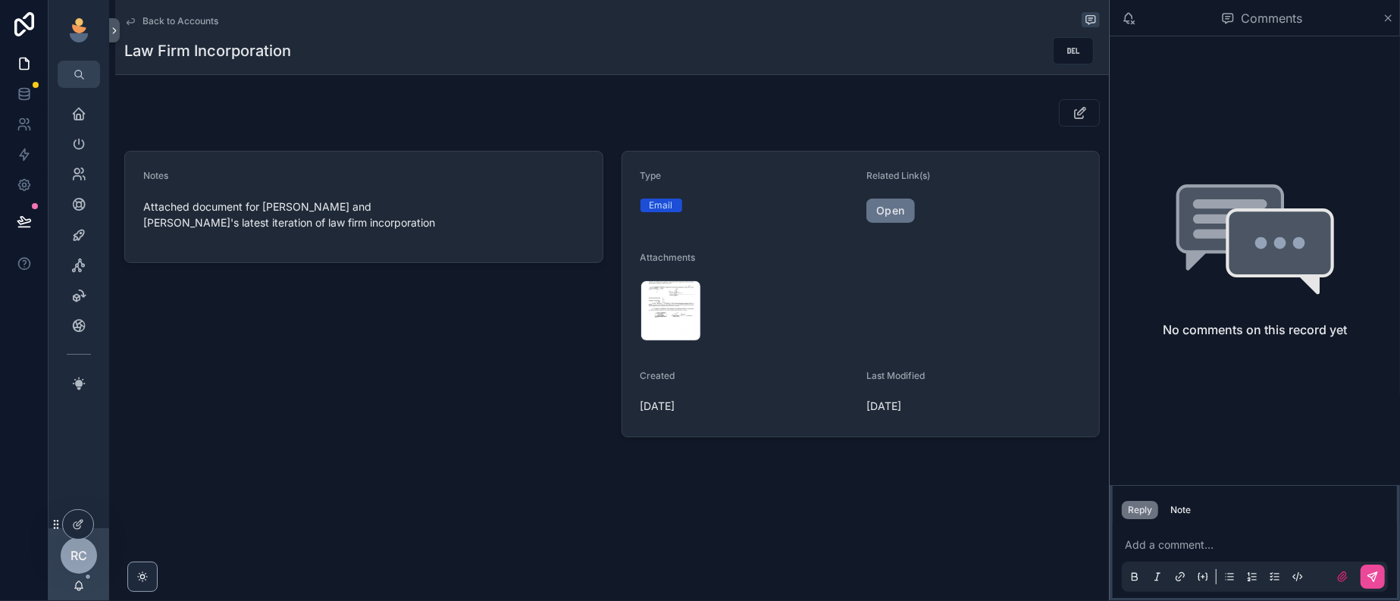
click at [167, 17] on span "Back to Accounts" at bounding box center [181, 21] width 76 height 12
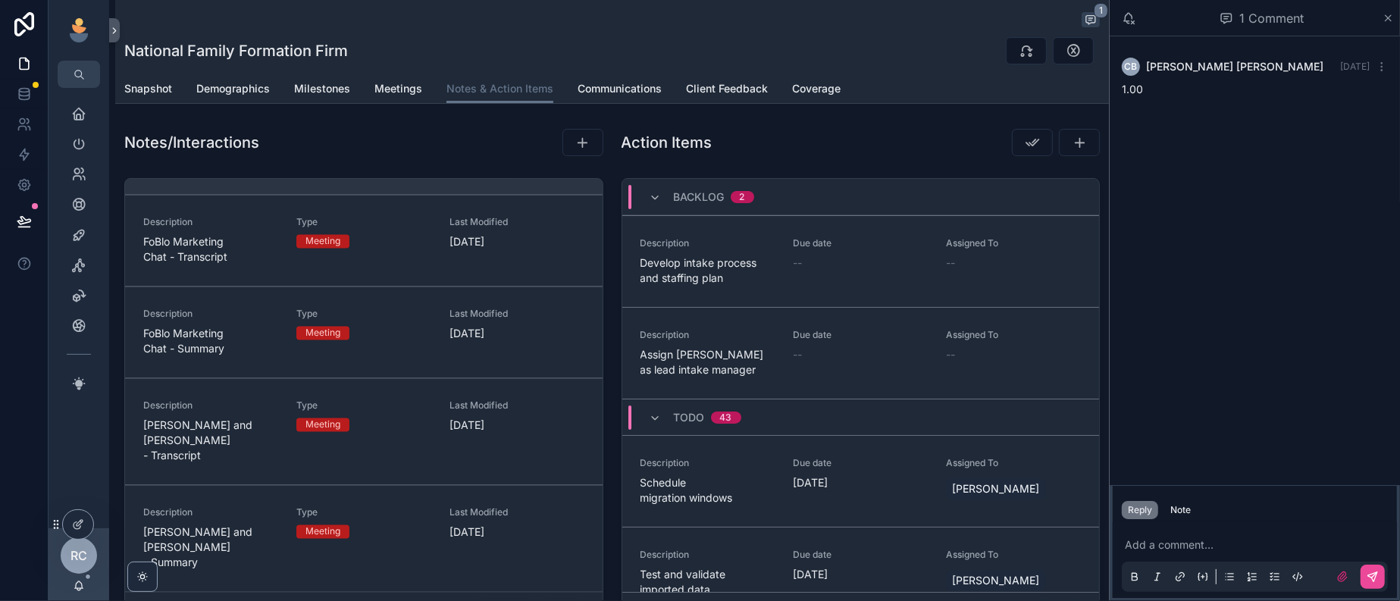
scroll to position [2841, 0]
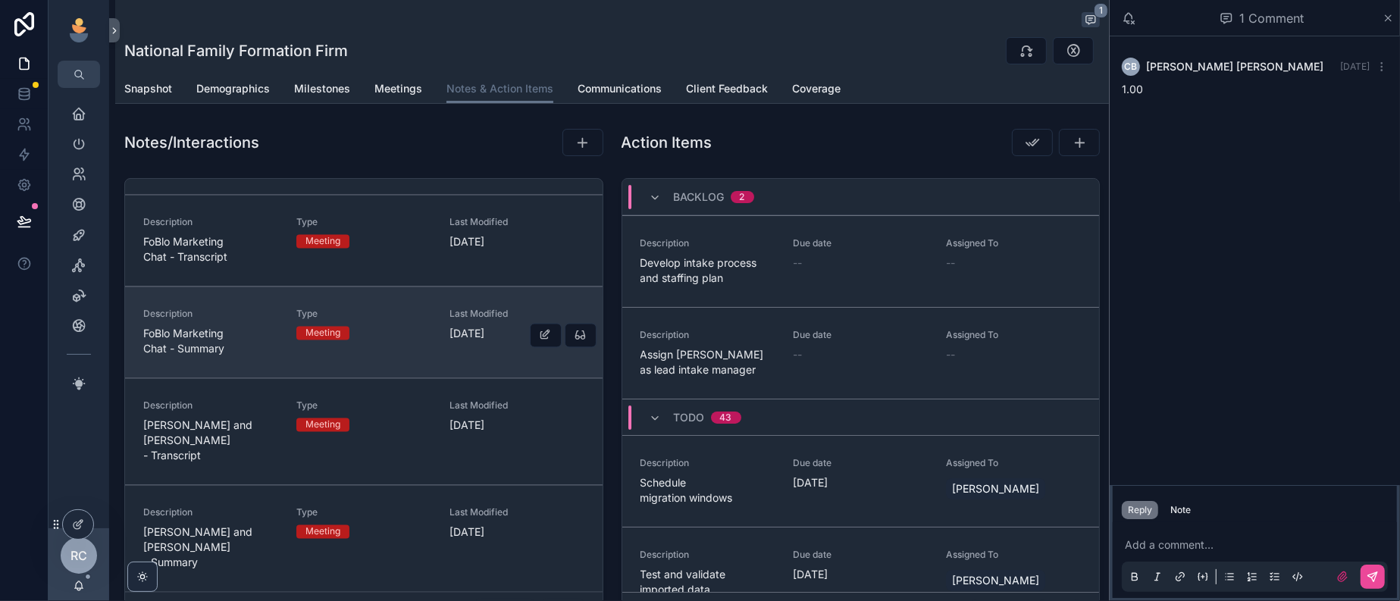
click at [284, 357] on div "Description FoBlo Marketing Chat - Summary Type Meeting Last Modified [DATE]" at bounding box center [363, 333] width 441 height 49
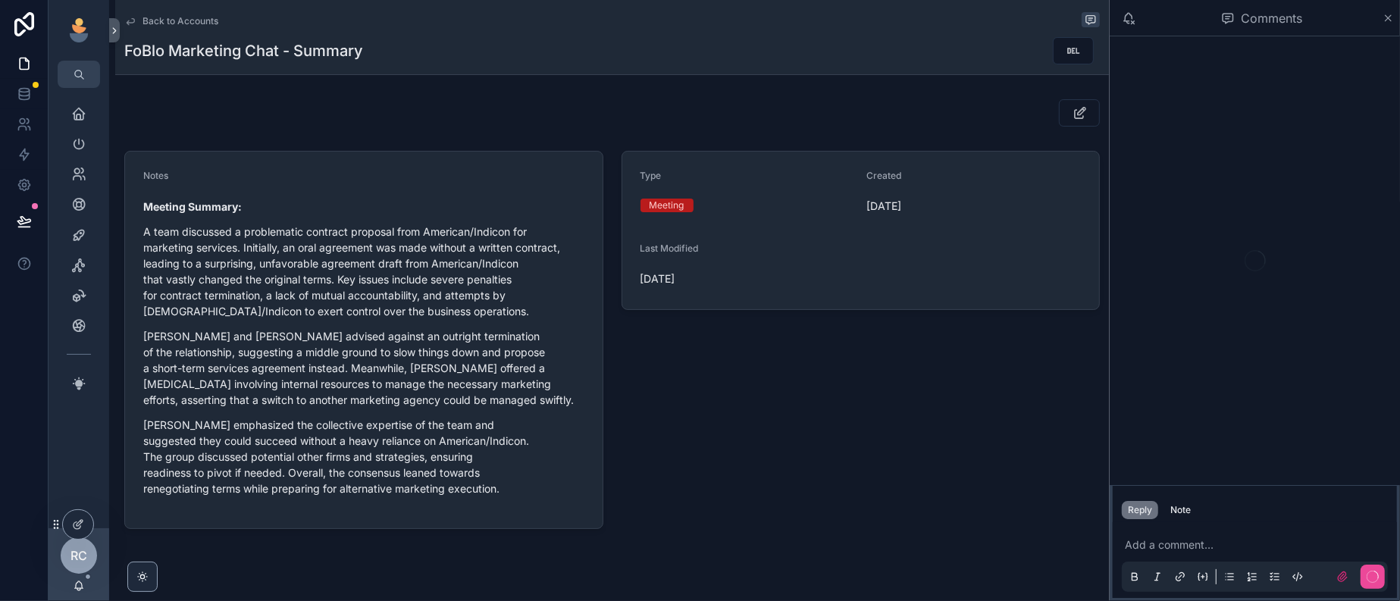
scroll to position [164, 0]
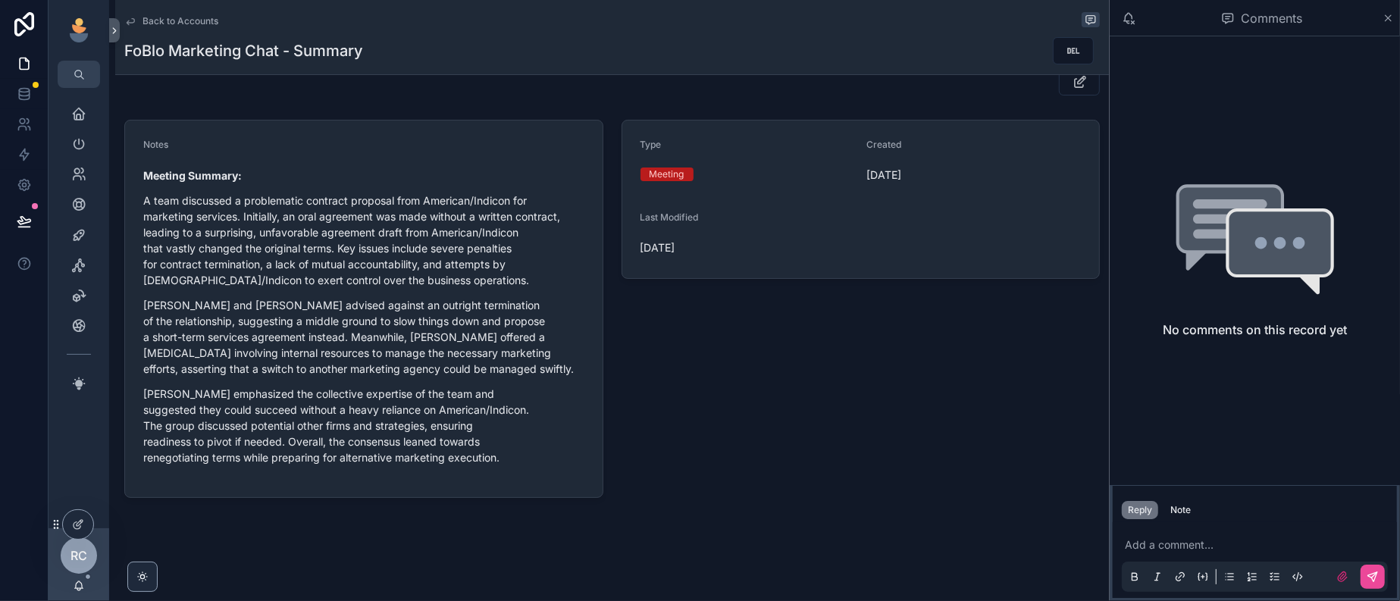
click at [200, 20] on span "Back to Accounts" at bounding box center [181, 21] width 76 height 12
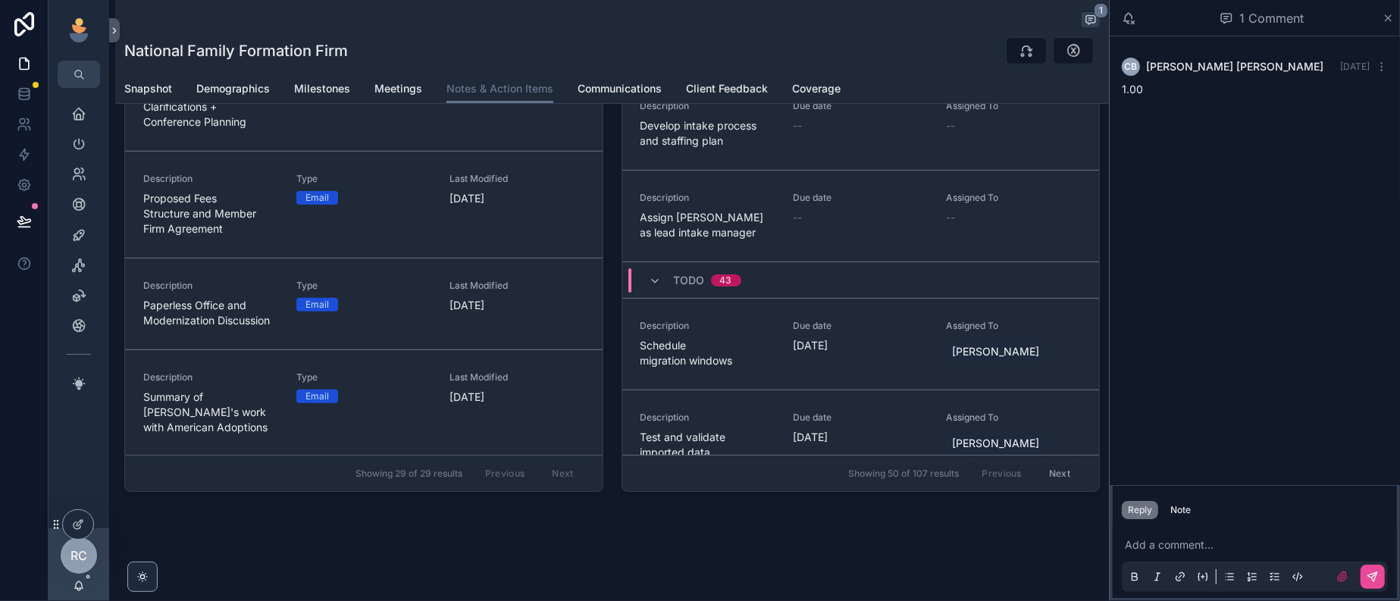
scroll to position [948, 0]
